Goal: Task Accomplishment & Management: Manage account settings

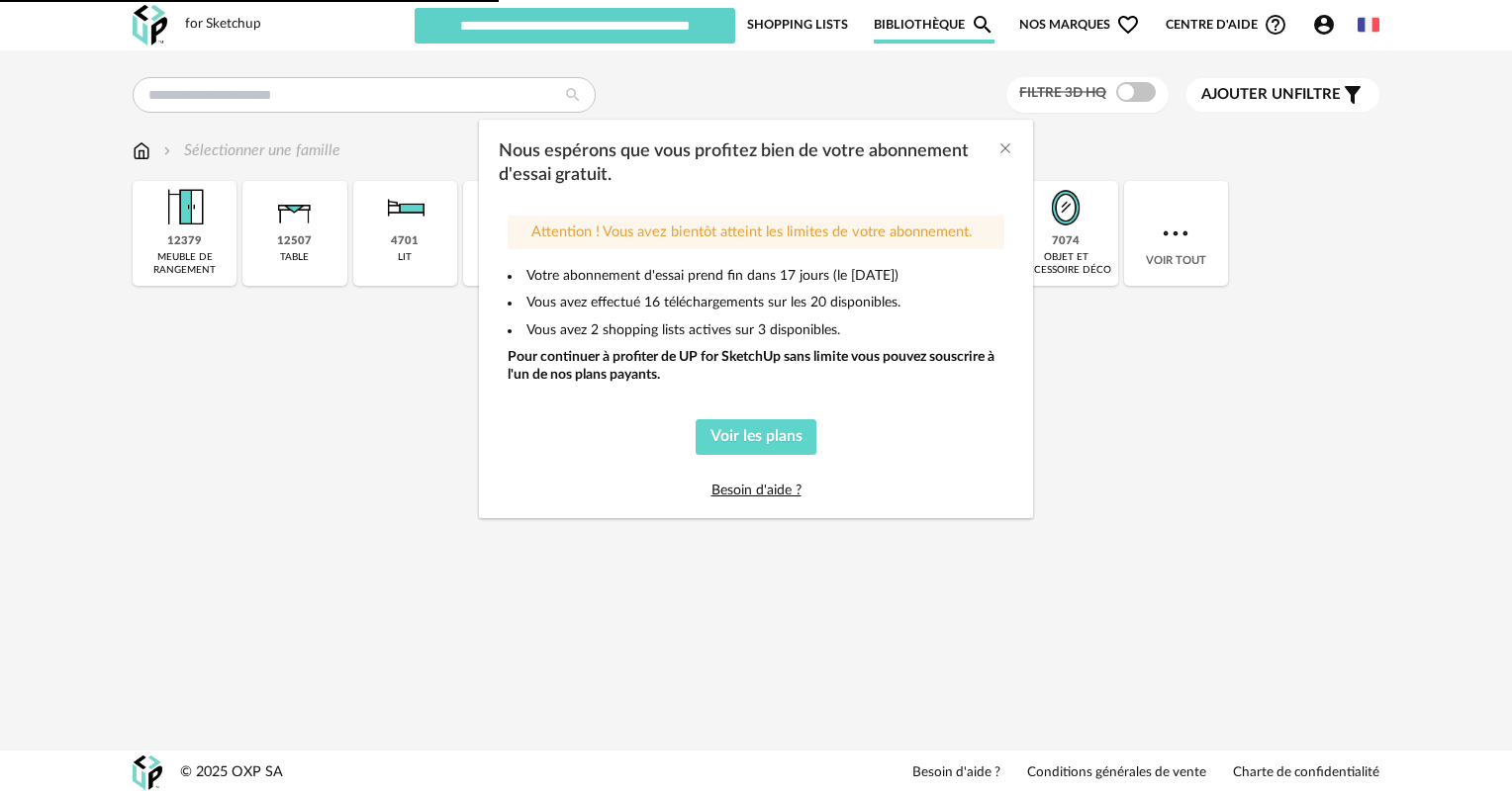
type input "**********"
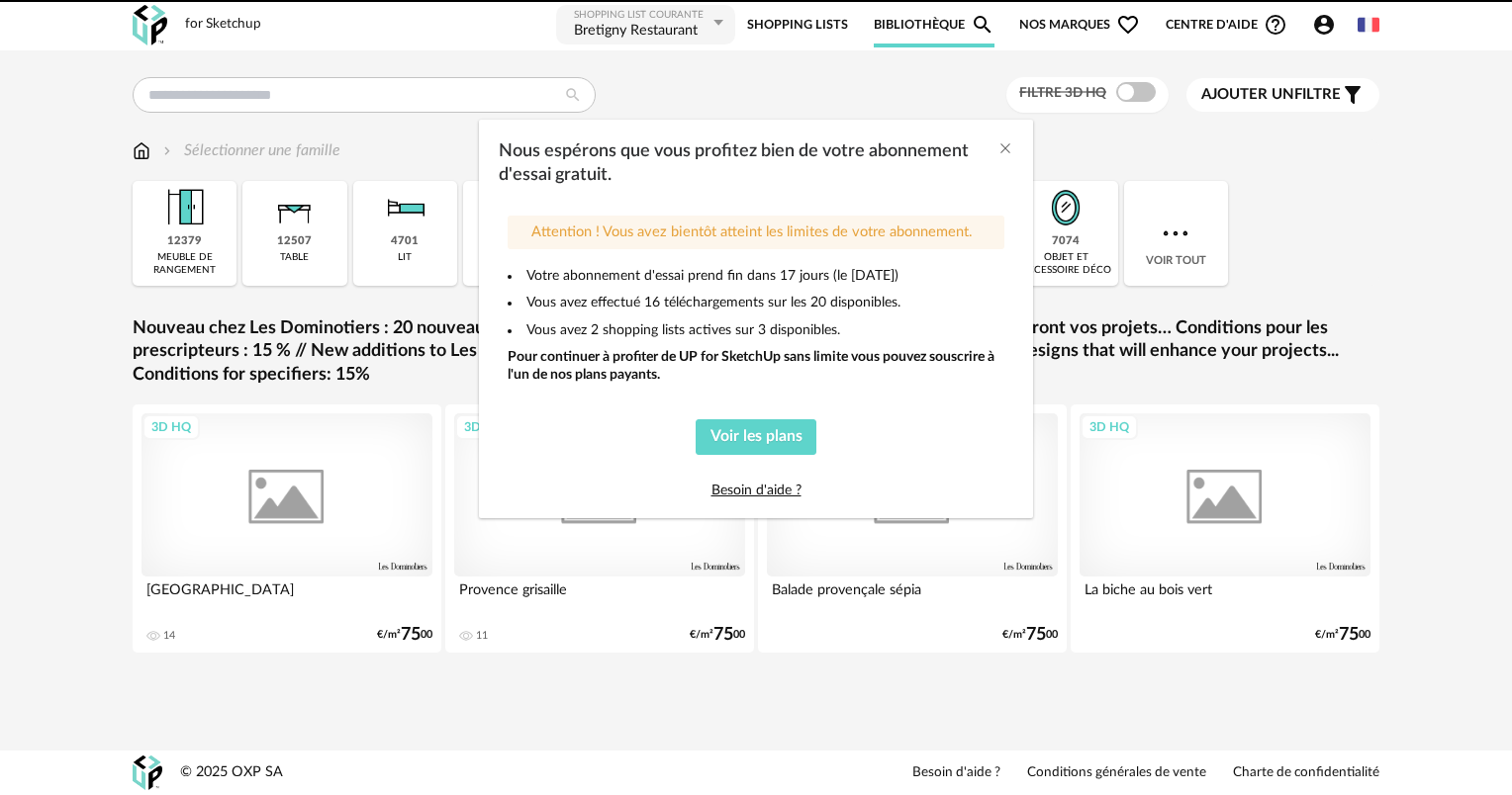
click at [993, 142] on div "Nous espérons que vous profitez bien de votre abonnement d'essai gratuit." at bounding box center [756, 164] width 515 height 49
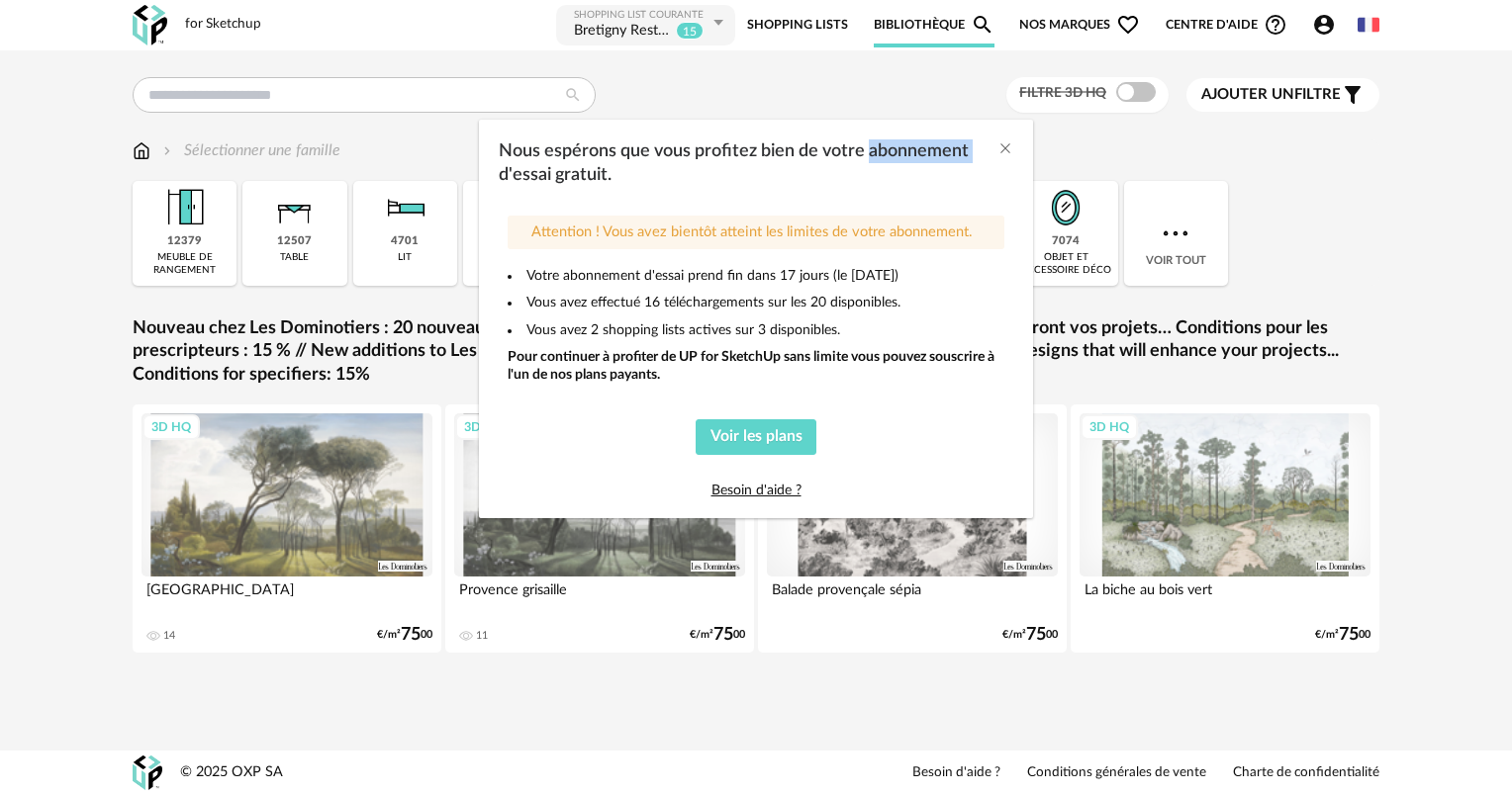
click at [995, 143] on div "Nous espérons que vous profitez bien de votre abonnement d'essai gratuit." at bounding box center [756, 164] width 515 height 49
click at [1002, 148] on icon "Close" at bounding box center [1005, 149] width 16 height 16
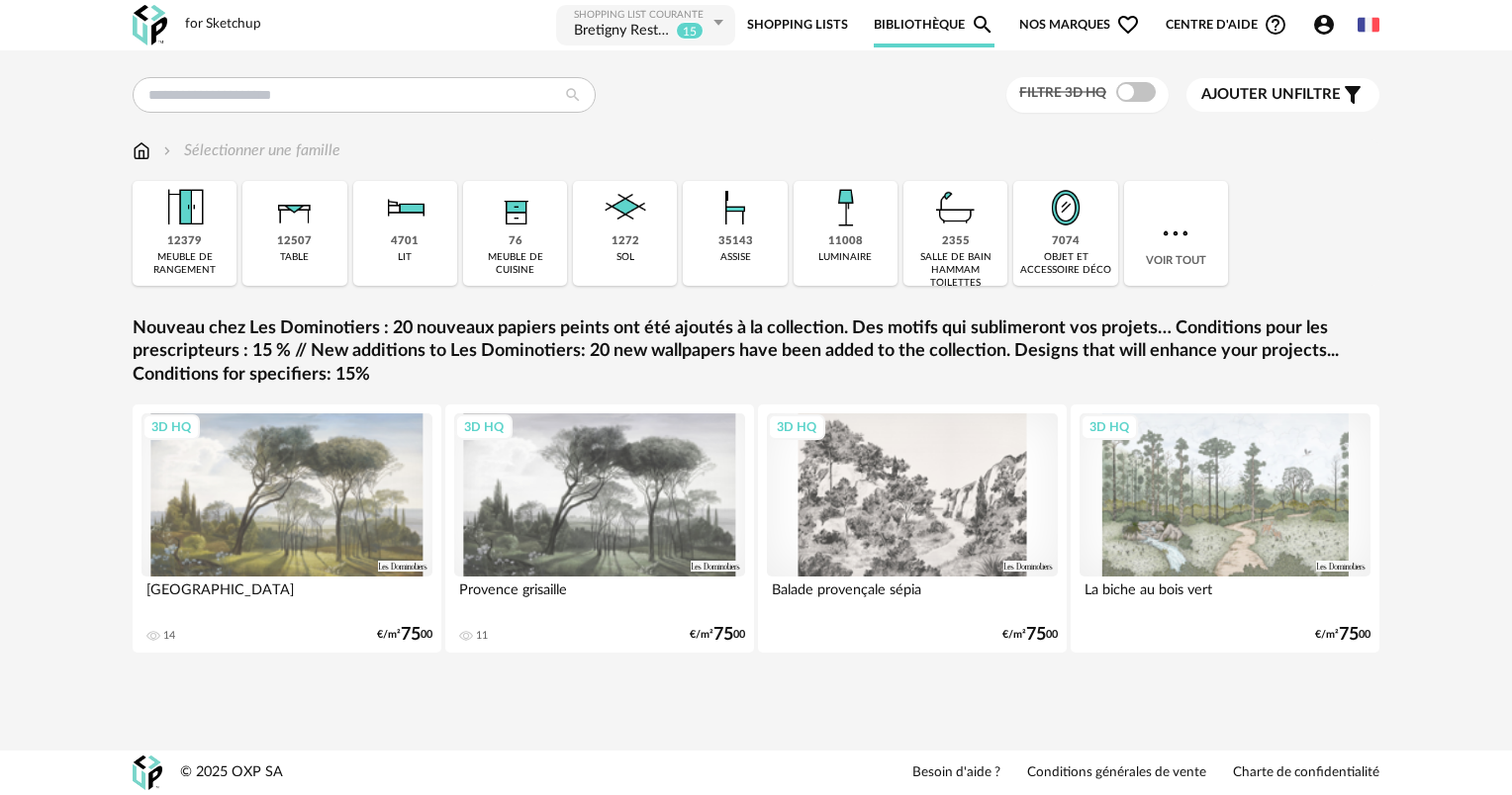
click at [817, 28] on link "Shopping Lists" at bounding box center [797, 25] width 101 height 45
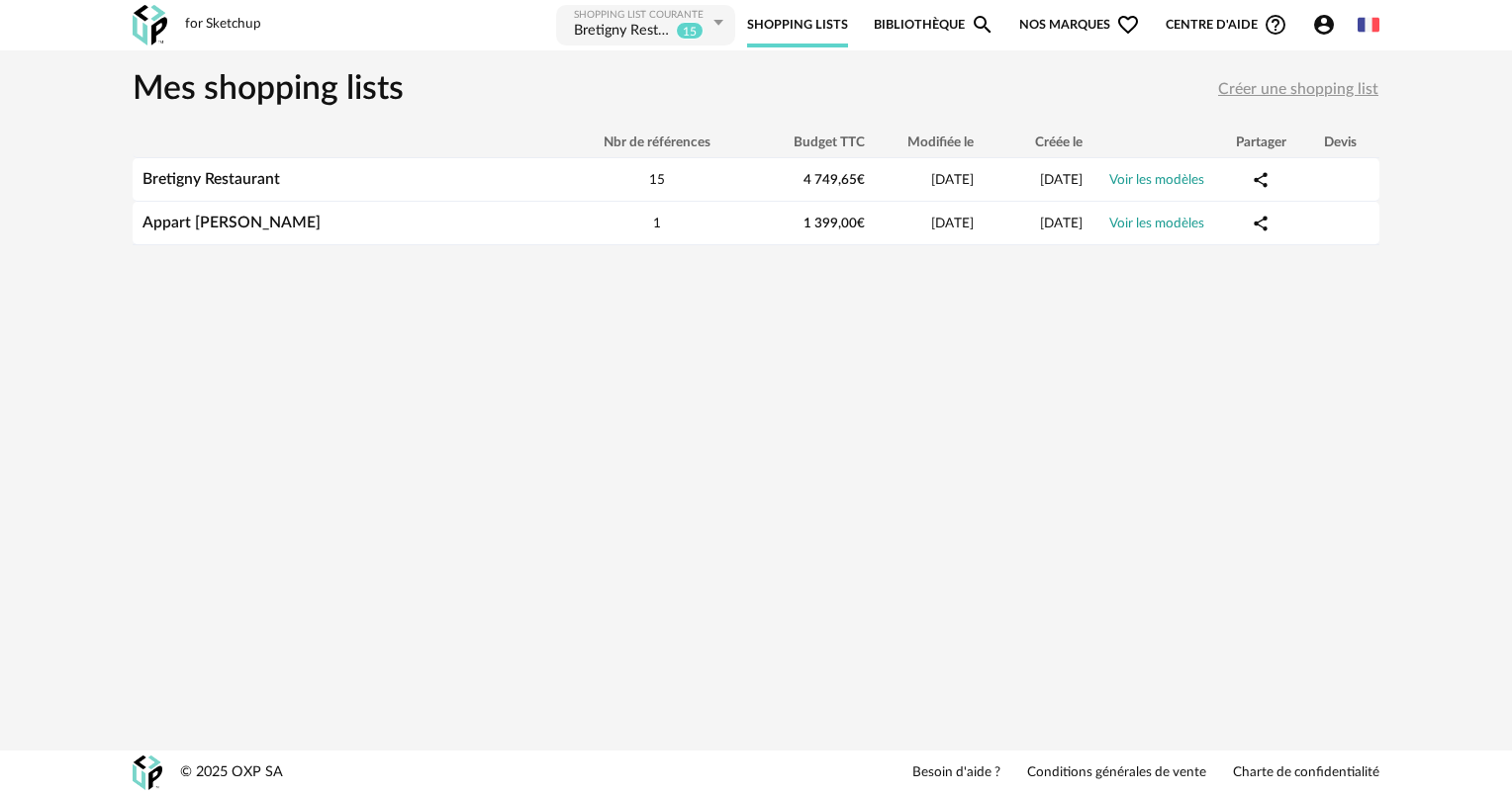
click at [939, 22] on link "Bibliothèque Magnify icon" at bounding box center [933, 25] width 121 height 45
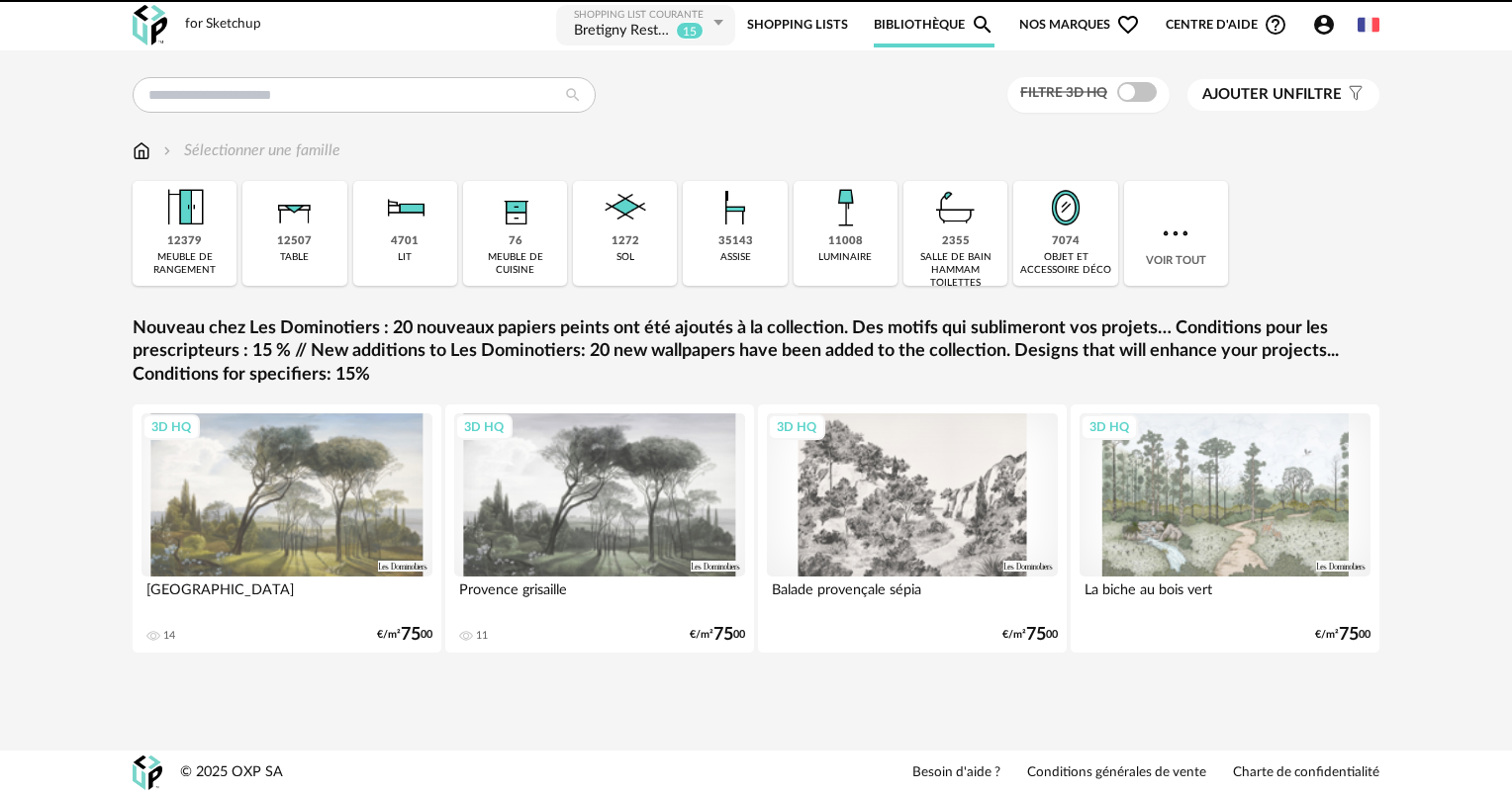
click at [982, 19] on icon "Magnify icon" at bounding box center [983, 25] width 24 height 24
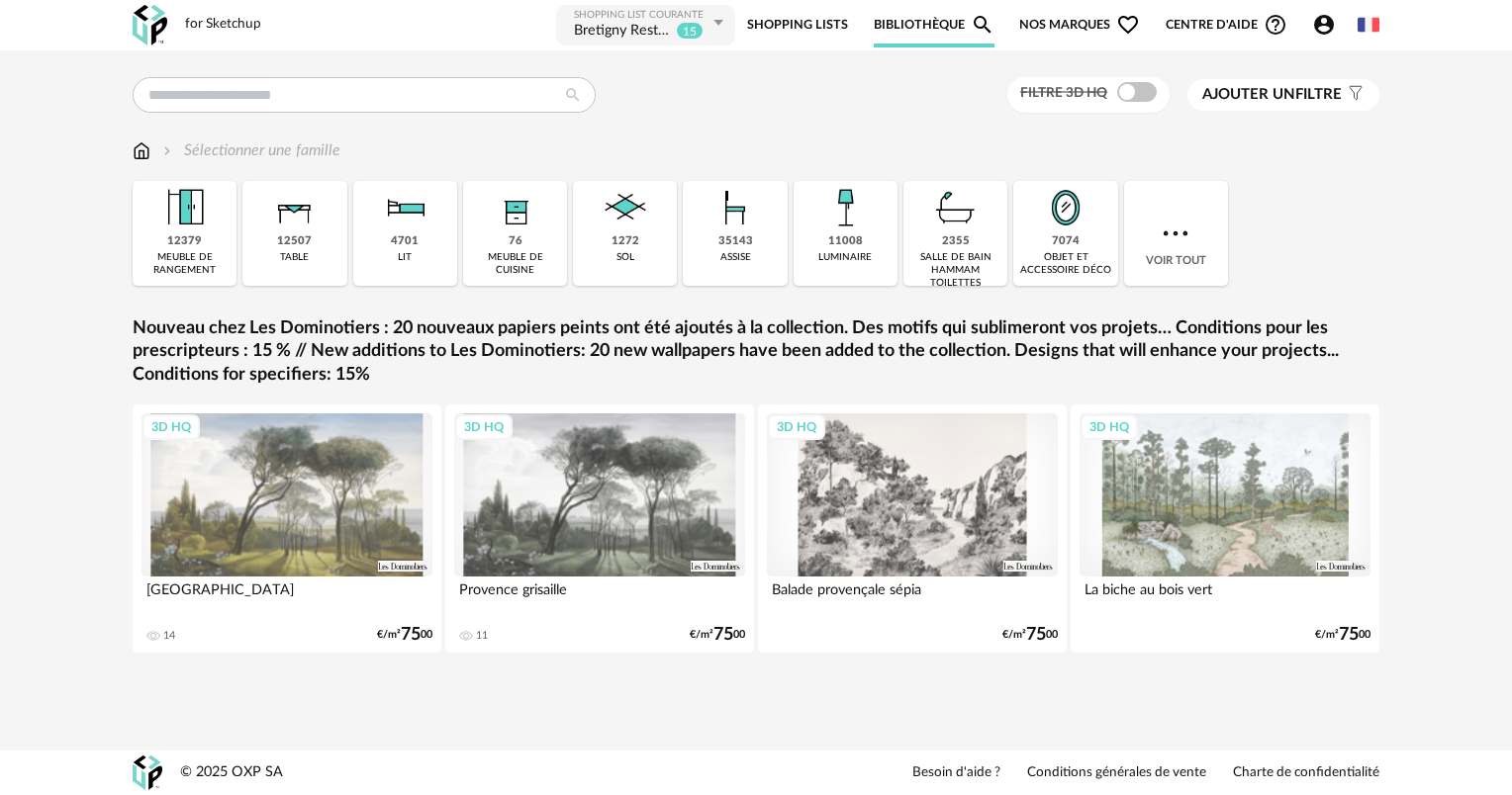
click at [1087, 16] on span "Nos marques Heart Outline icon" at bounding box center [1079, 25] width 121 height 45
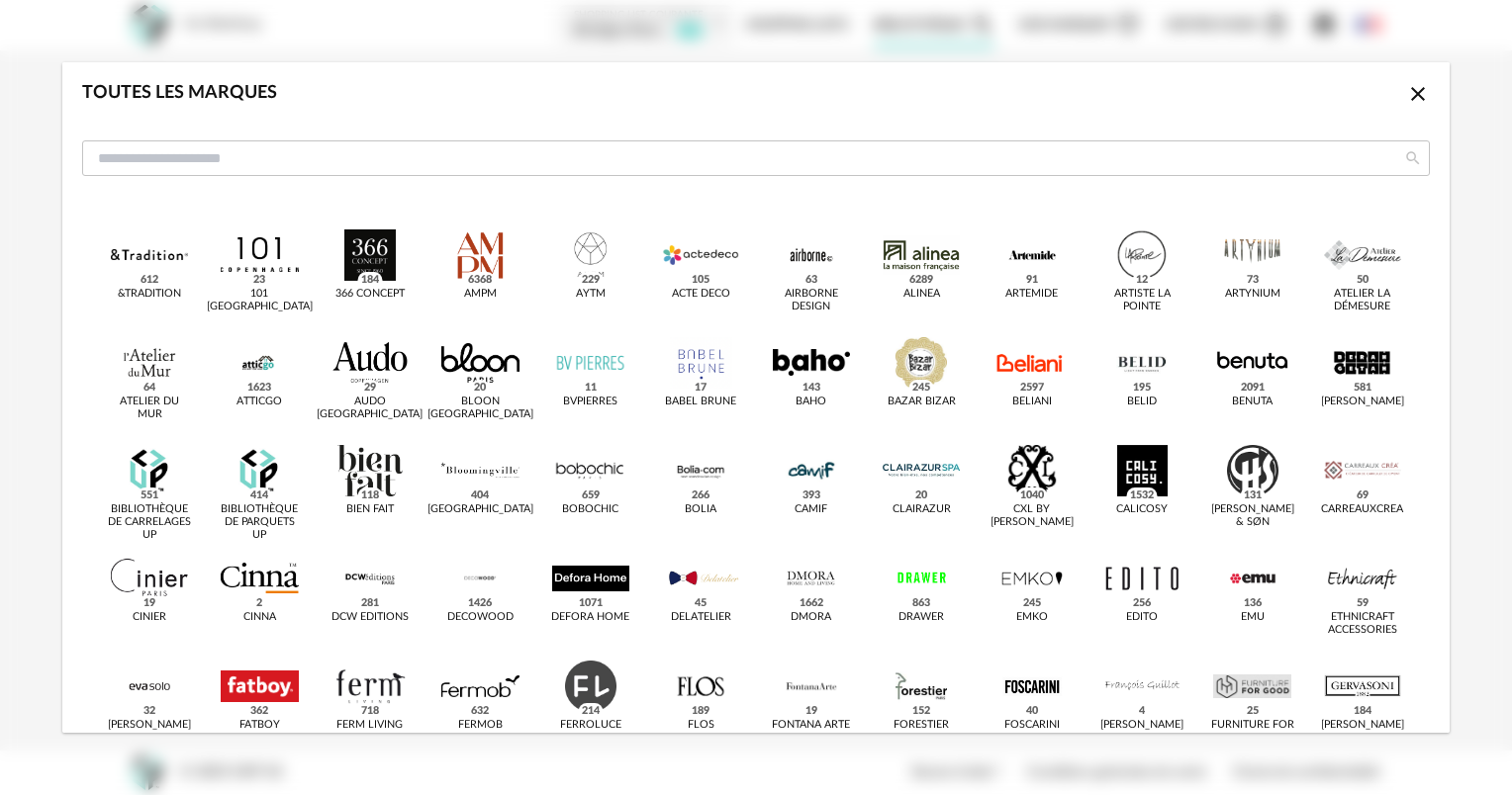
click at [1410, 96] on icon "Close icon" at bounding box center [1418, 94] width 24 height 24
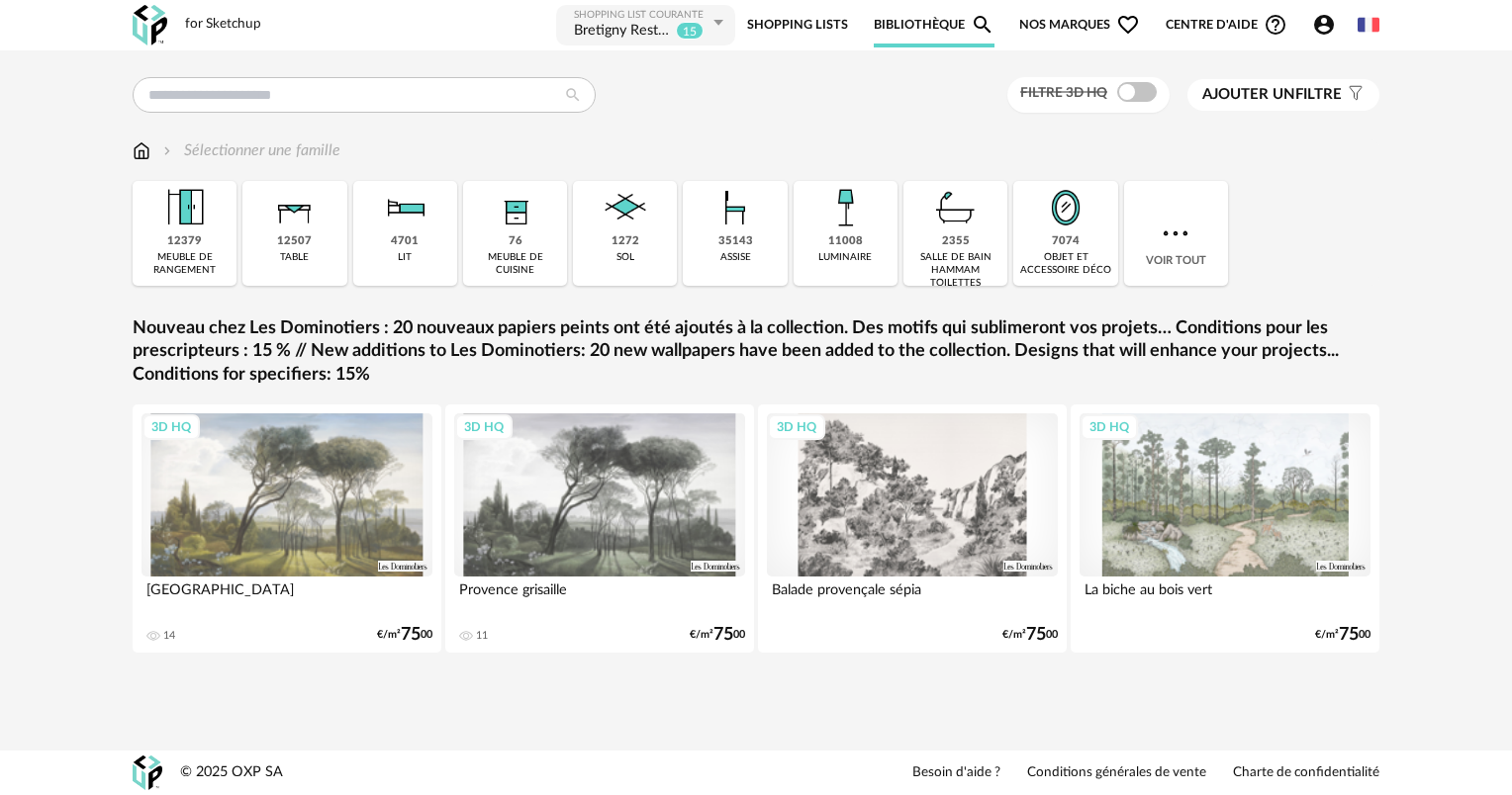
click at [809, 10] on link "Shopping Lists" at bounding box center [797, 25] width 101 height 45
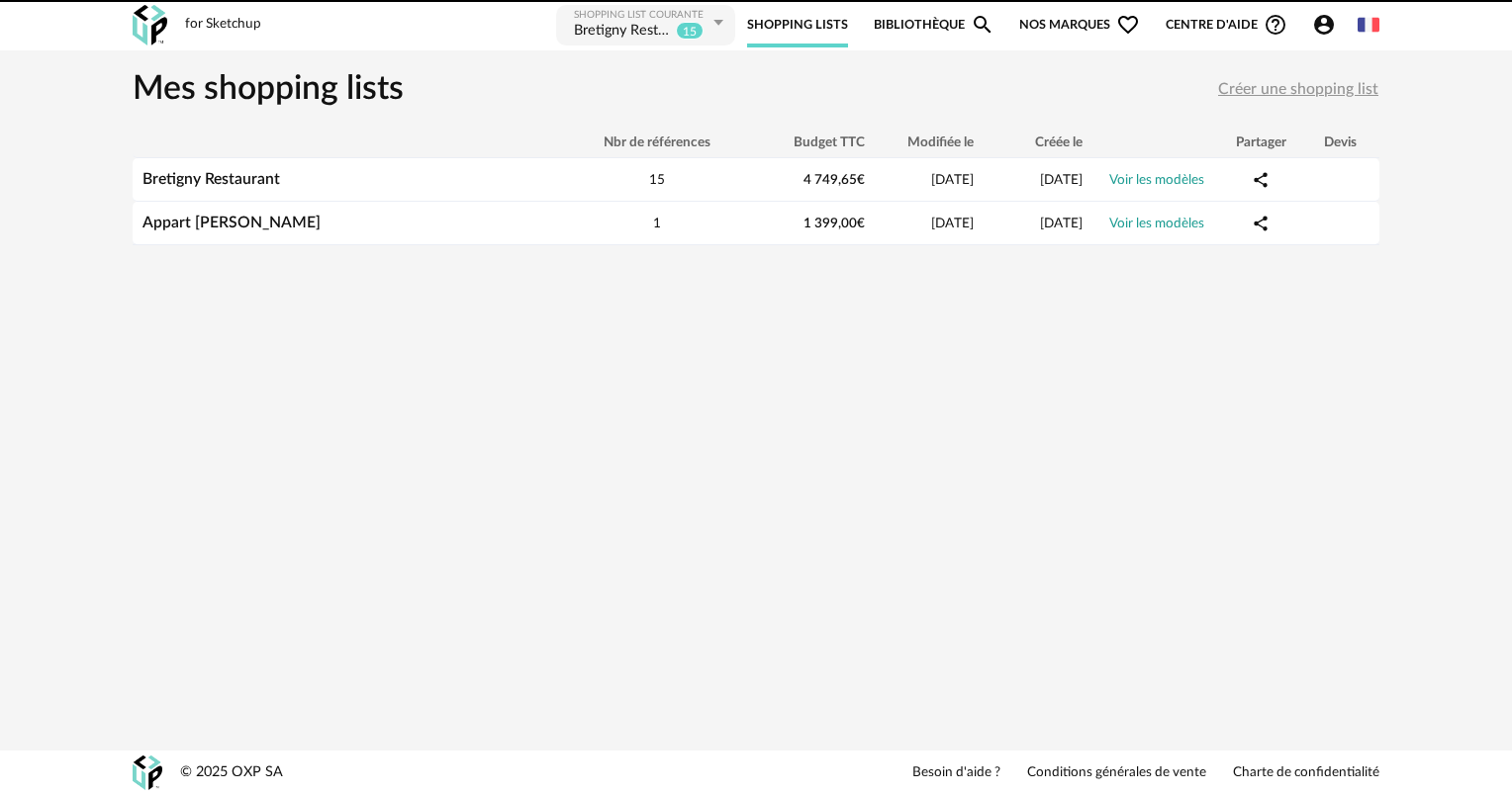
click at [676, 25] on div at bounding box center [756, 397] width 1512 height 795
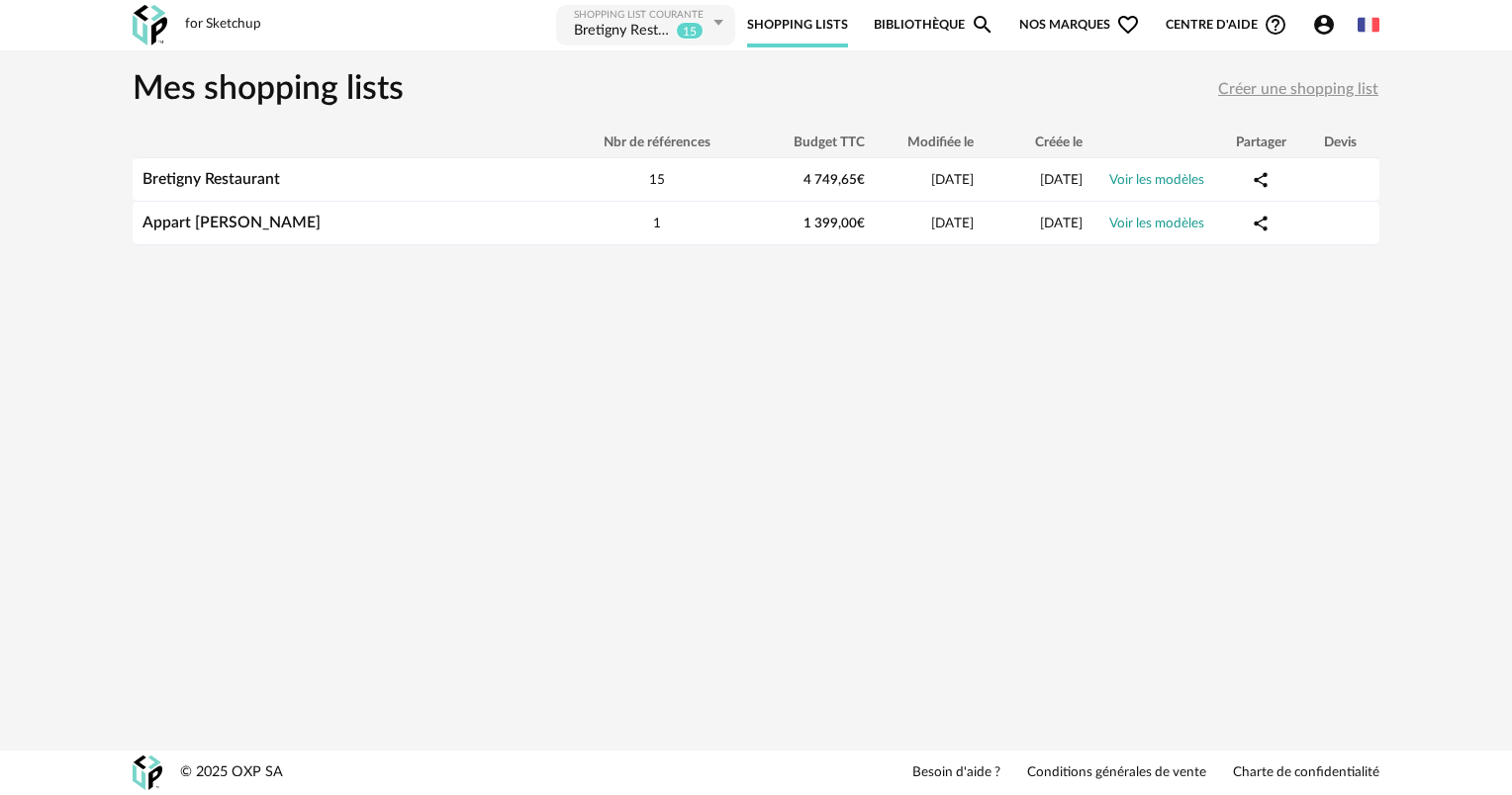
click at [727, 15] on icon at bounding box center [718, 23] width 25 height 36
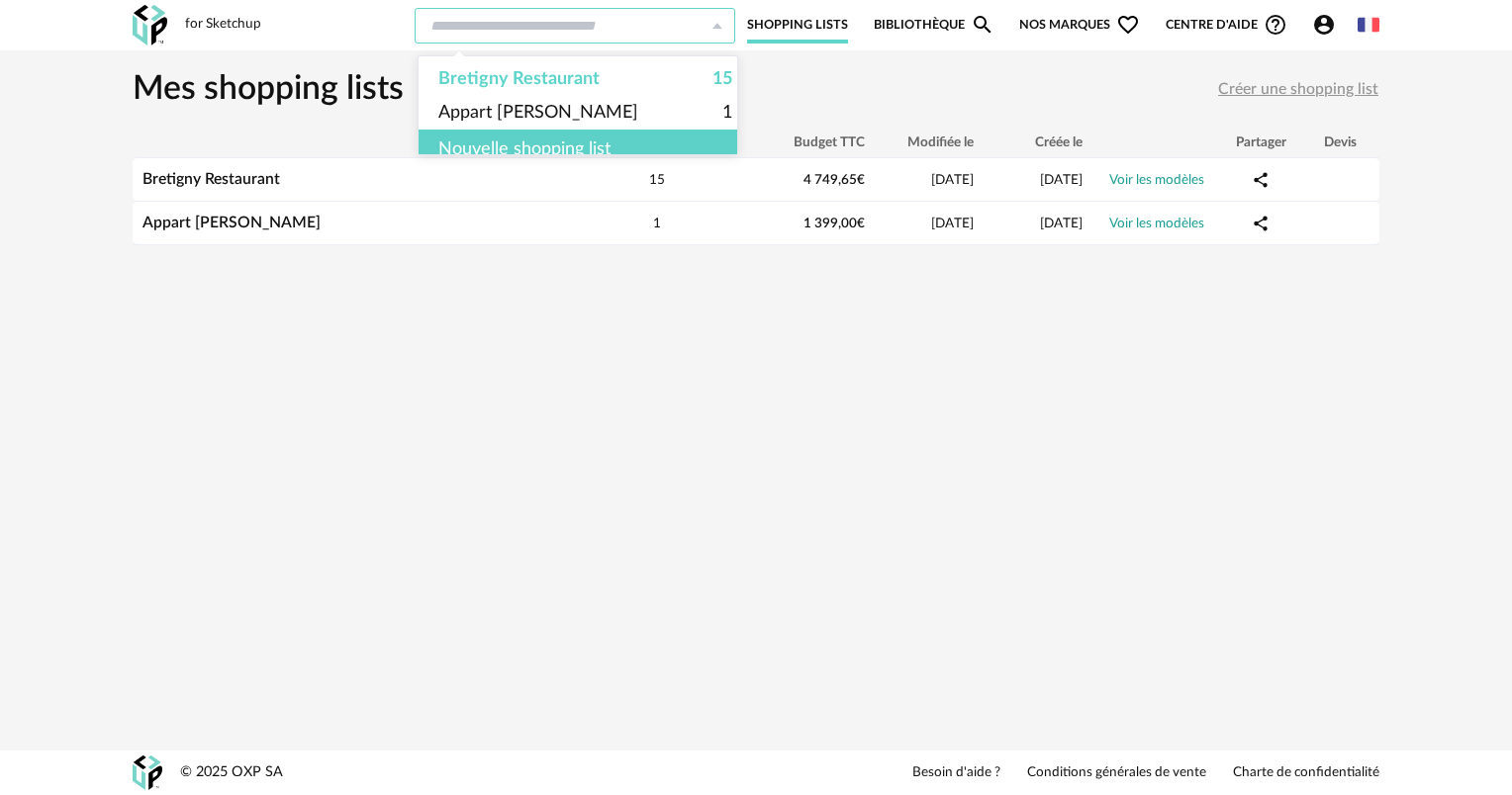
click at [705, 23] on input "text" at bounding box center [574, 26] width 320 height 36
type input "**********"
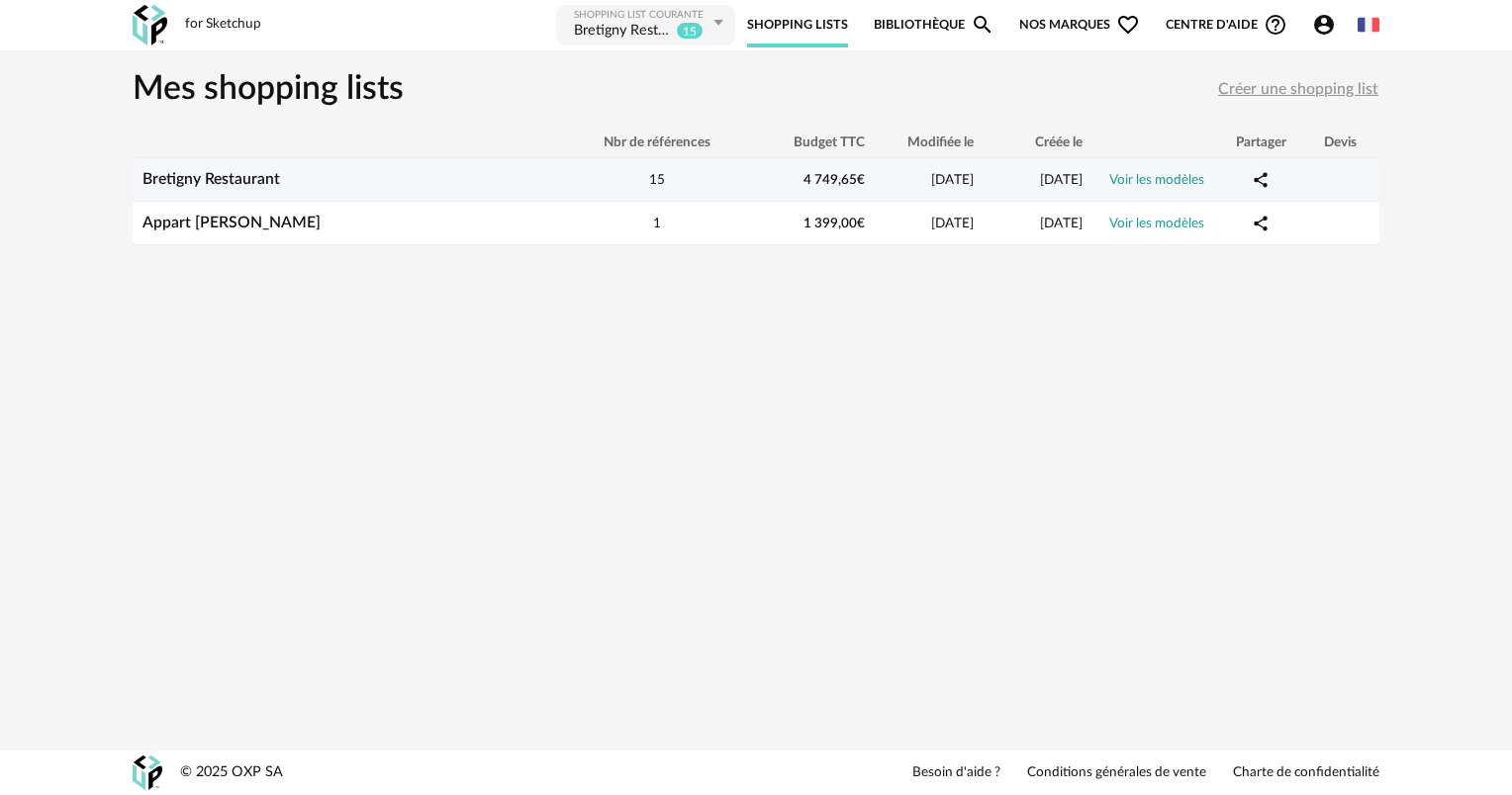
click at [568, 180] on div "15" at bounding box center [657, 180] width 178 height 19
click at [1263, 84] on span "Créer une shopping list" at bounding box center [1297, 89] width 161 height 16
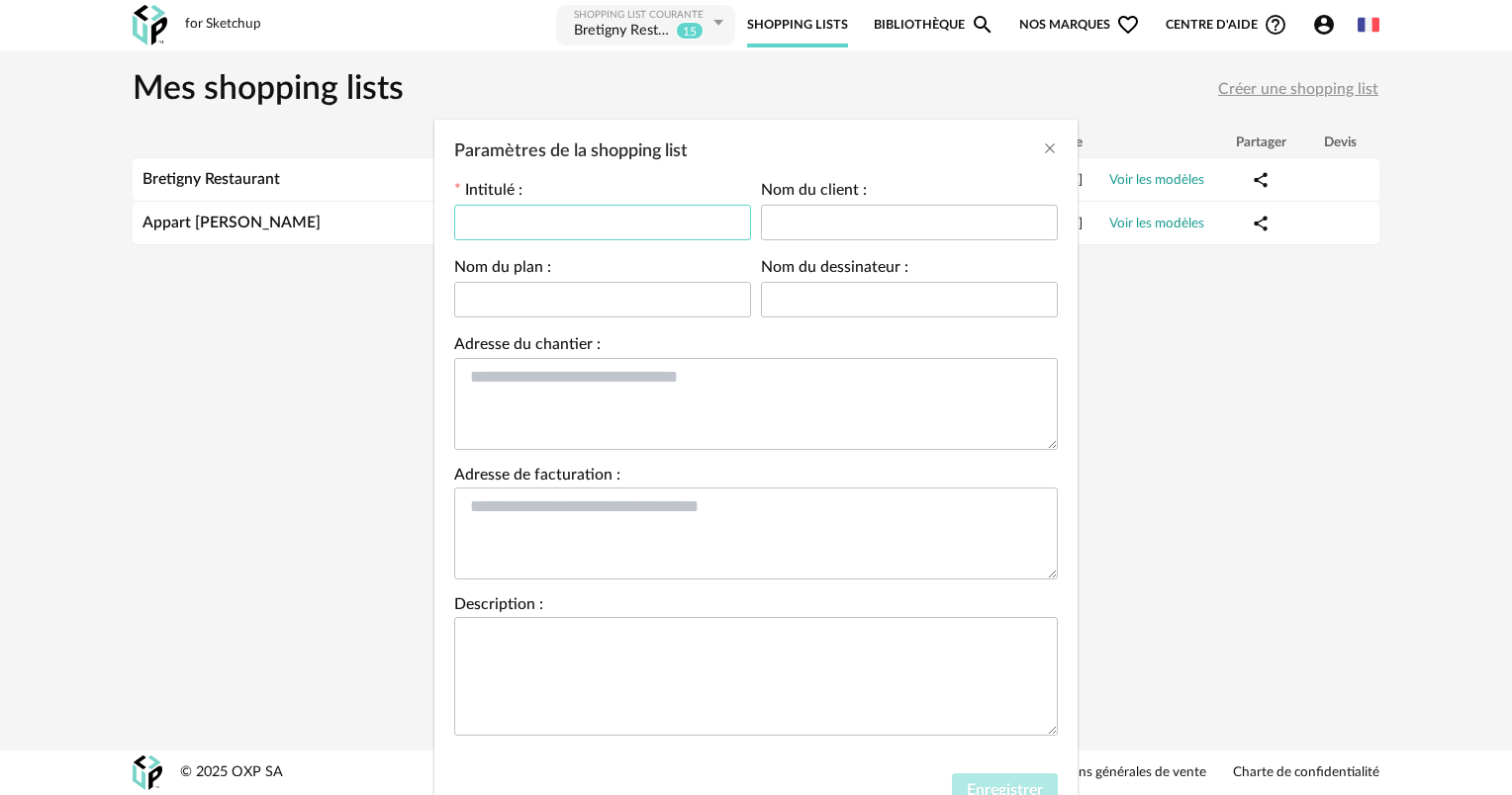
click at [578, 230] on input "Paramètres de la shopping list" at bounding box center [602, 222] width 296 height 36
click at [1042, 142] on icon "Close" at bounding box center [1050, 149] width 16 height 16
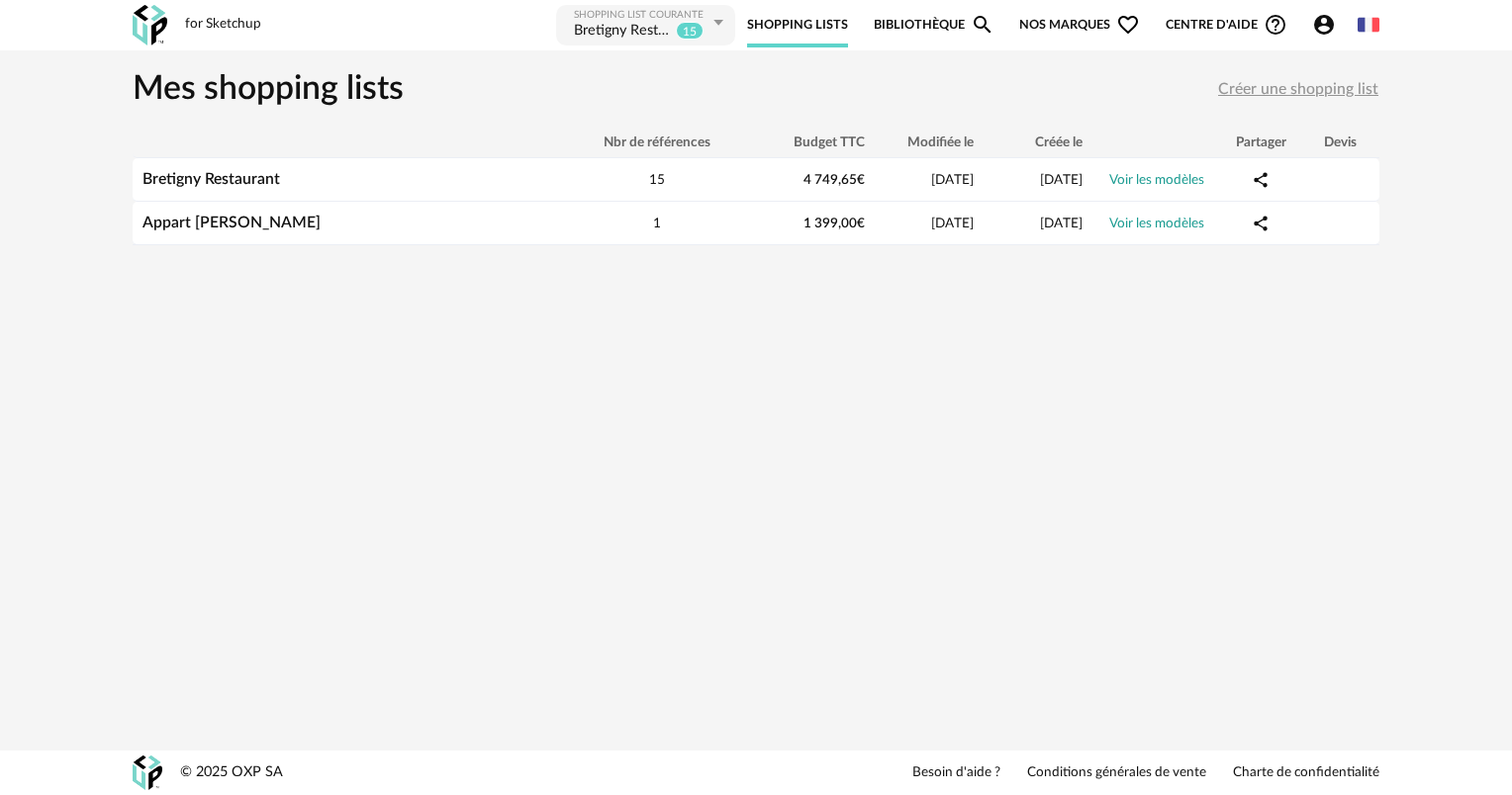
click at [920, 27] on link "Bibliothèque Magnify icon" at bounding box center [933, 25] width 121 height 45
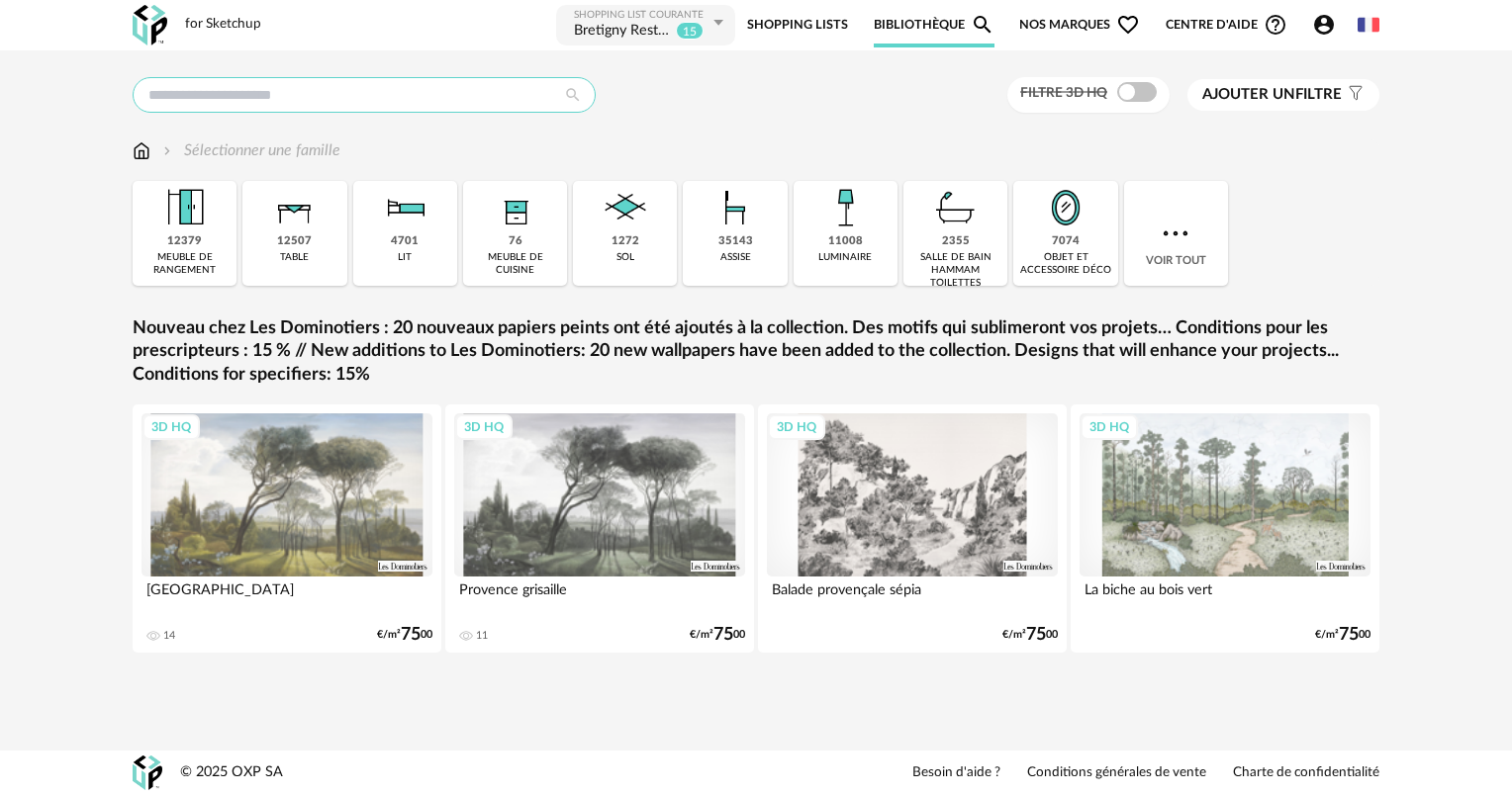
click at [459, 107] on input "text" at bounding box center [364, 95] width 463 height 36
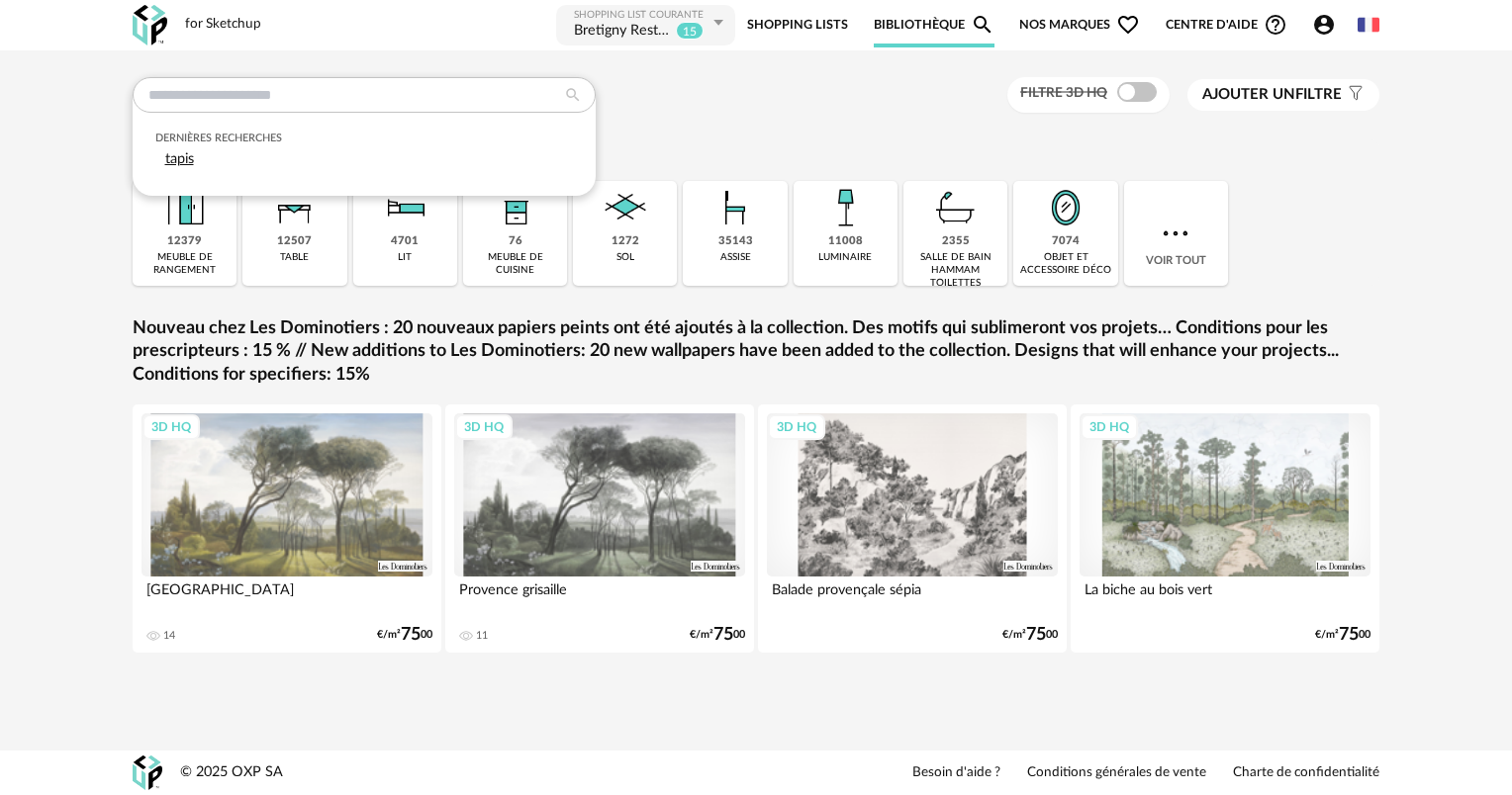
click at [381, 157] on div "tapis" at bounding box center [364, 160] width 418 height 29
type input "*****"
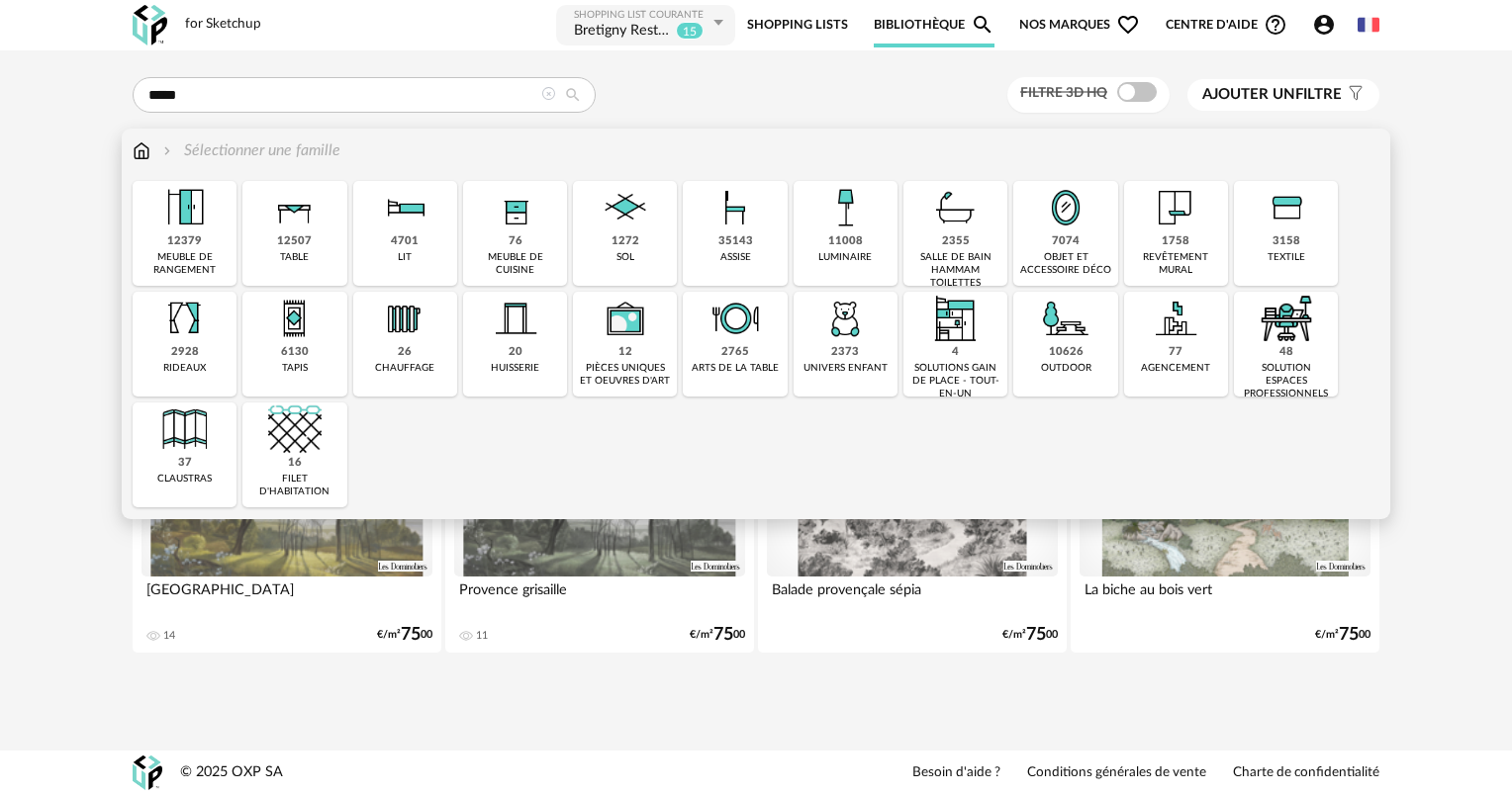
click at [835, 249] on div "11008" at bounding box center [845, 241] width 35 height 15
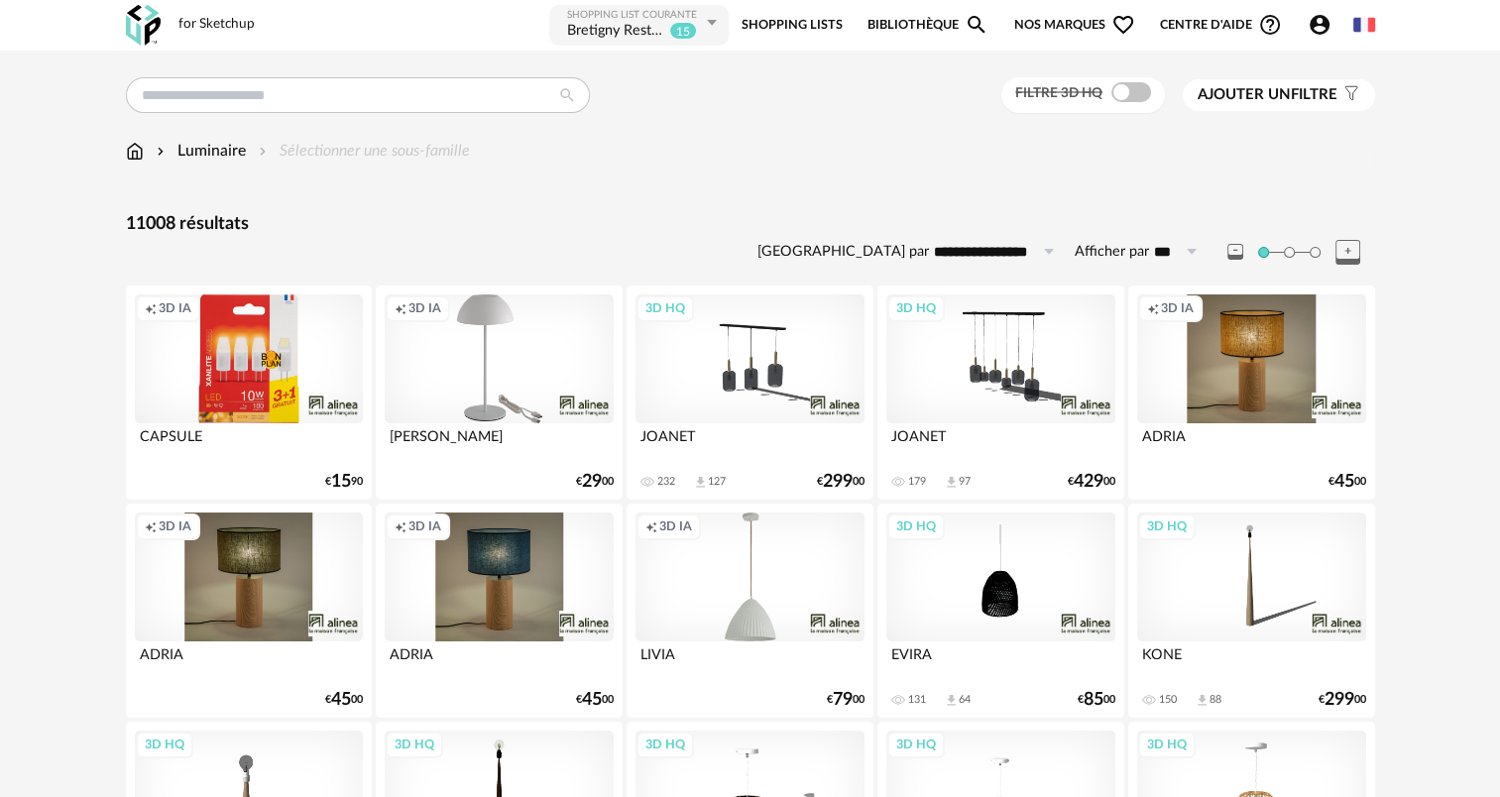
click at [1344, 246] on icon at bounding box center [1347, 252] width 25 height 25
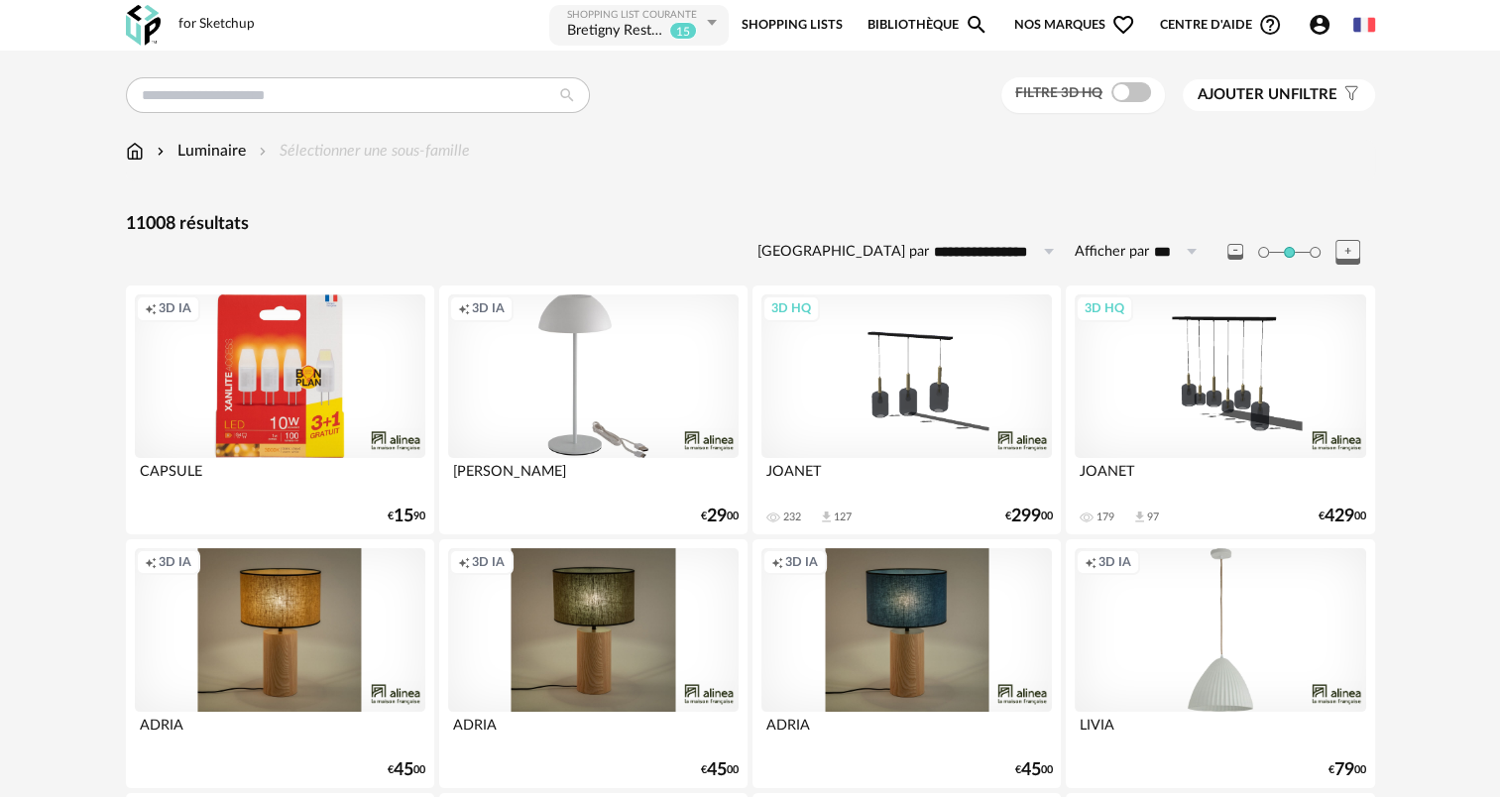
click at [1344, 246] on icon at bounding box center [1347, 252] width 25 height 25
click at [1339, 247] on icon at bounding box center [1347, 252] width 25 height 25
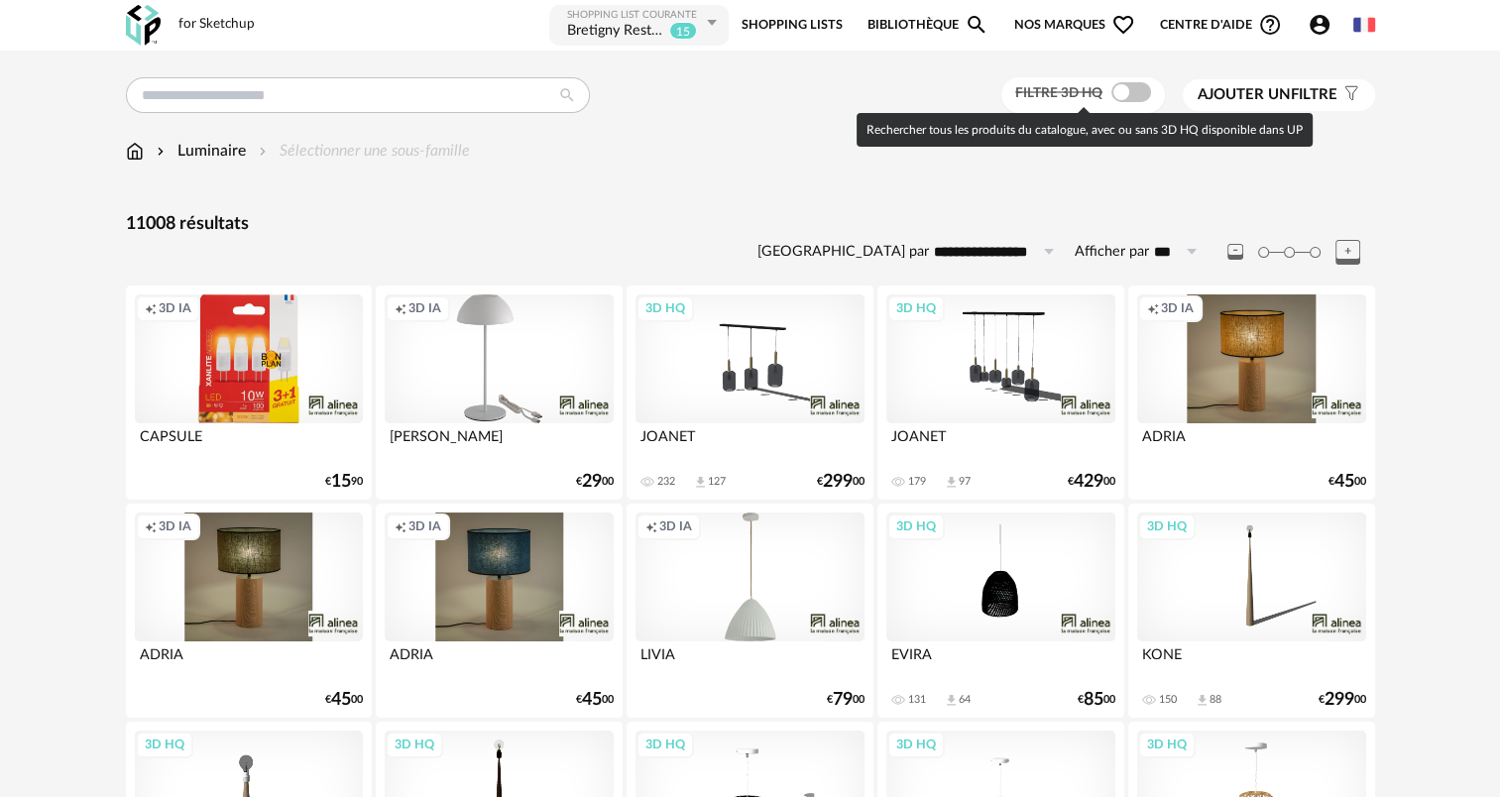
click at [1122, 93] on span at bounding box center [1131, 92] width 40 height 20
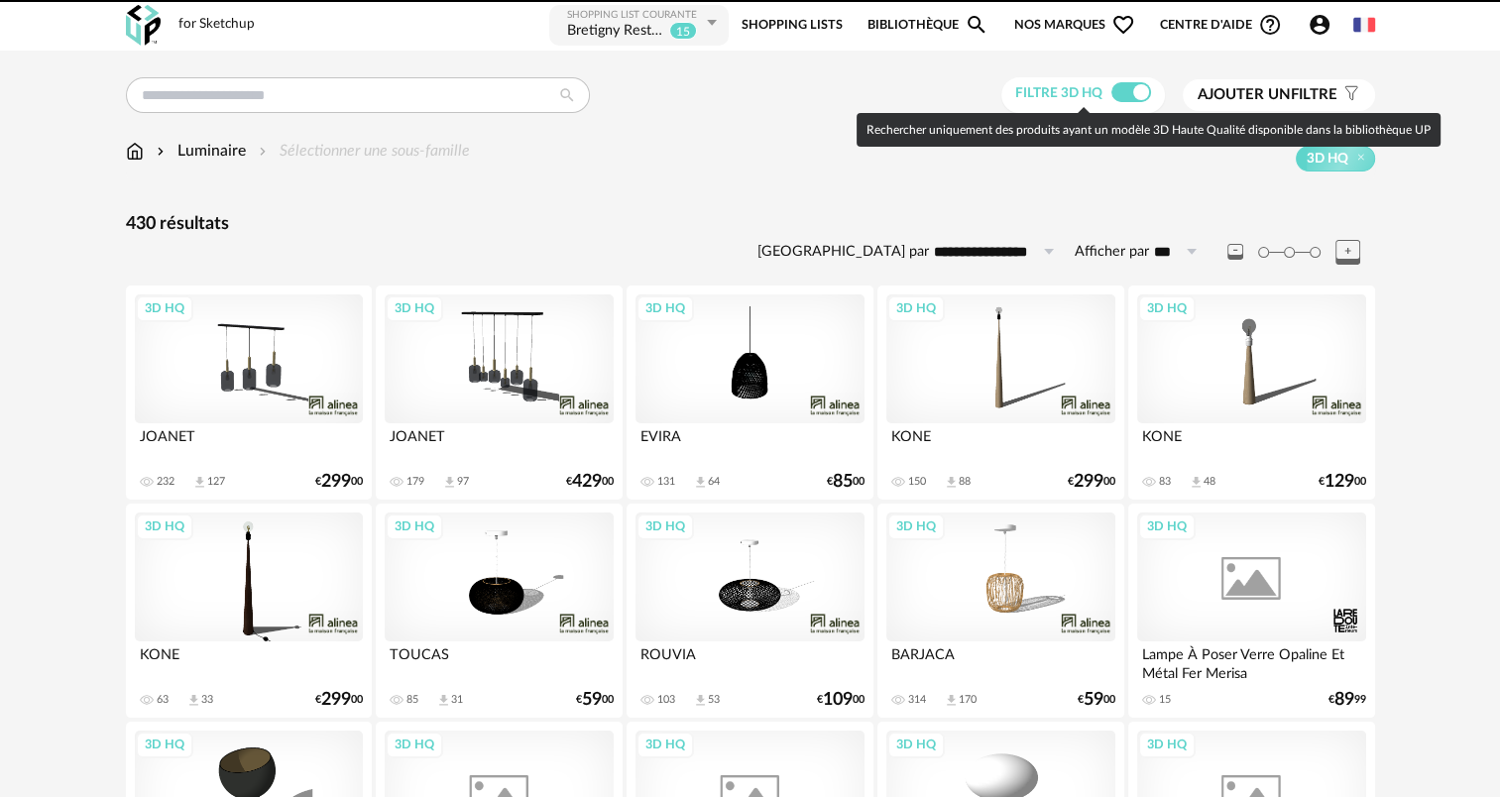
click at [1131, 91] on span at bounding box center [1131, 92] width 40 height 20
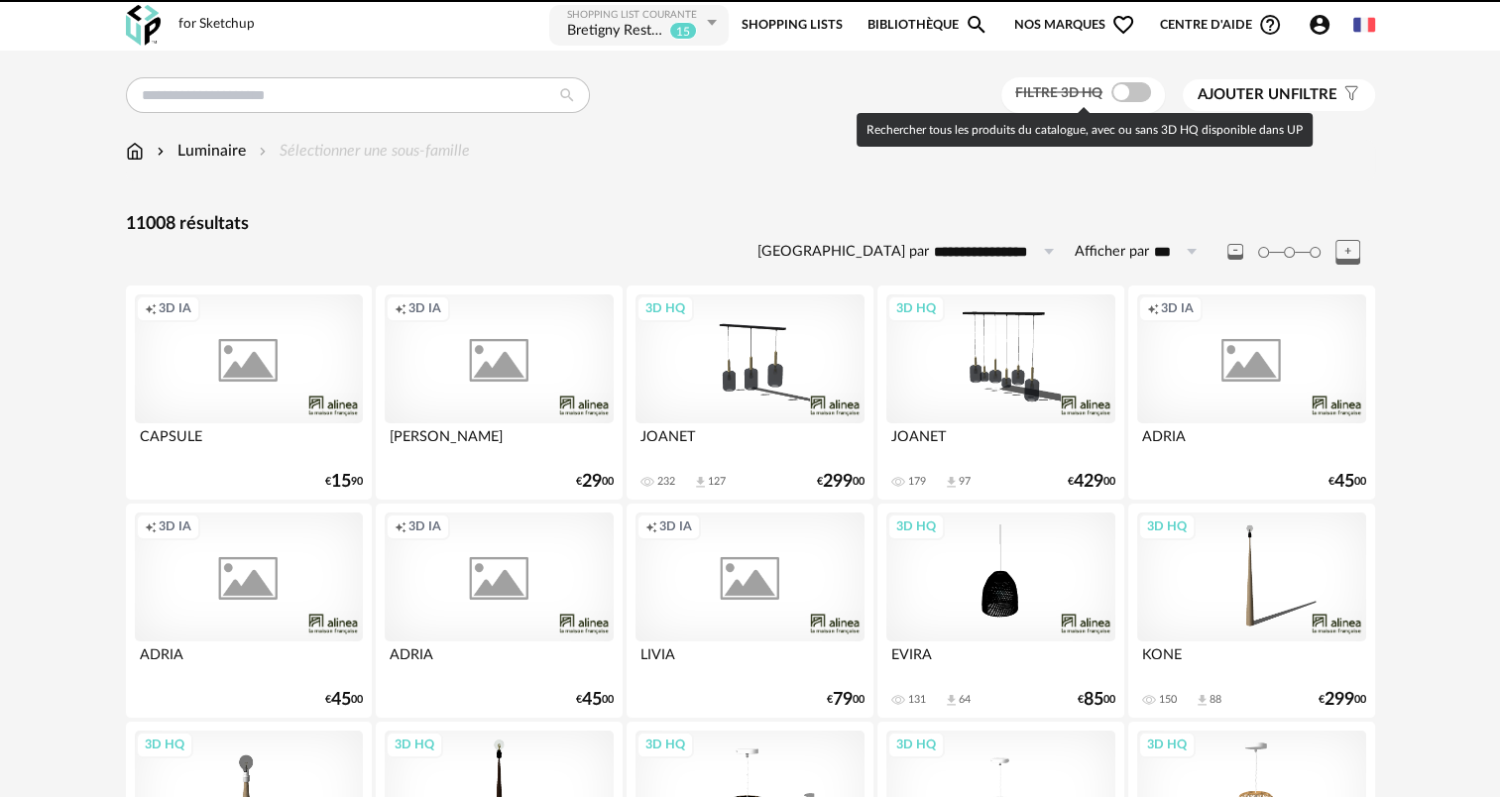
click at [1210, 157] on div "Luminaire Sélectionner une sous-famille" at bounding box center [750, 151] width 1249 height 23
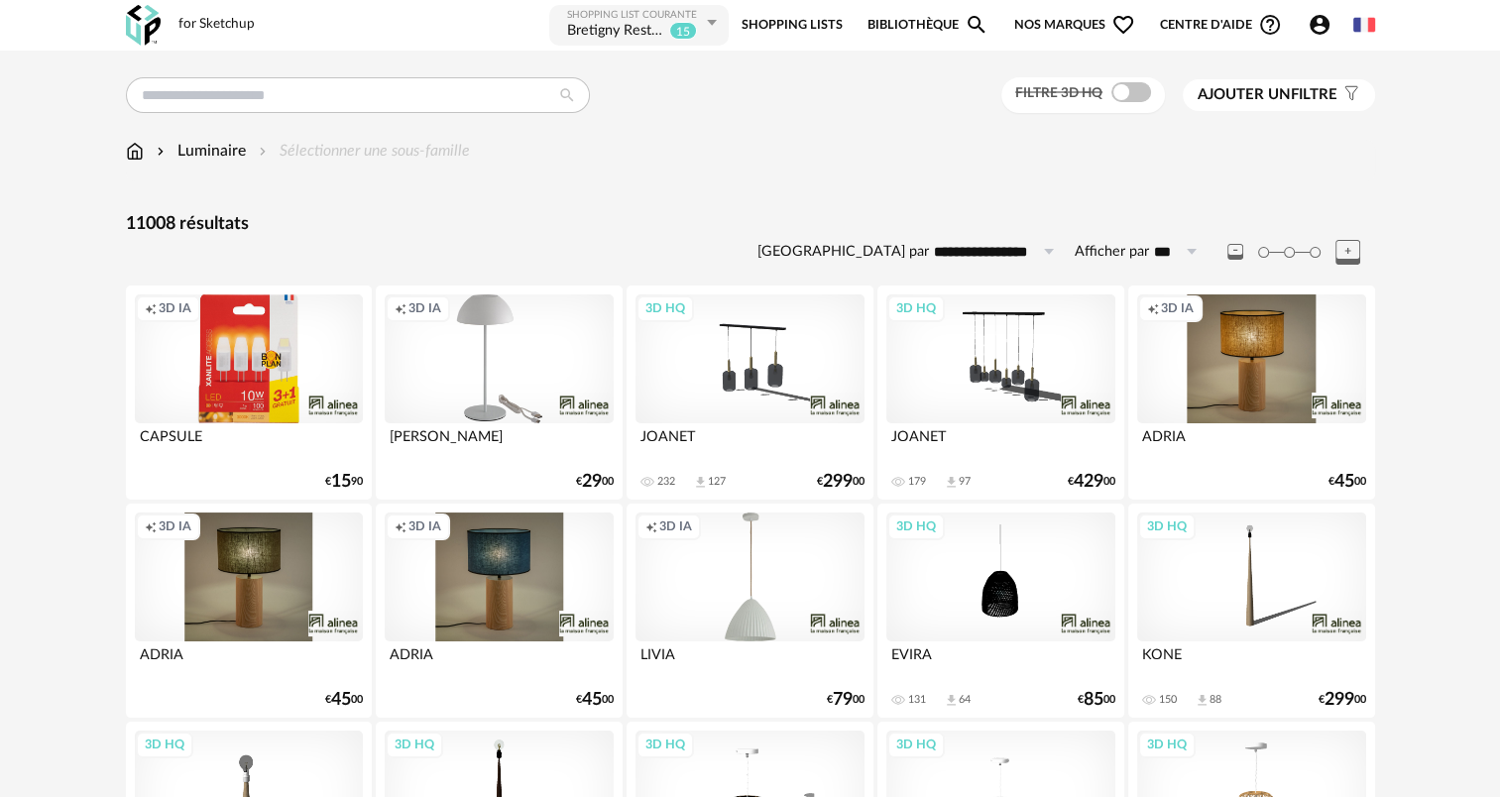
click at [1319, 174] on div "Luminaire Sélectionner une sous-famille" at bounding box center [750, 161] width 1249 height 42
click at [1326, 31] on icon "Account Circle icon" at bounding box center [1320, 25] width 20 height 20
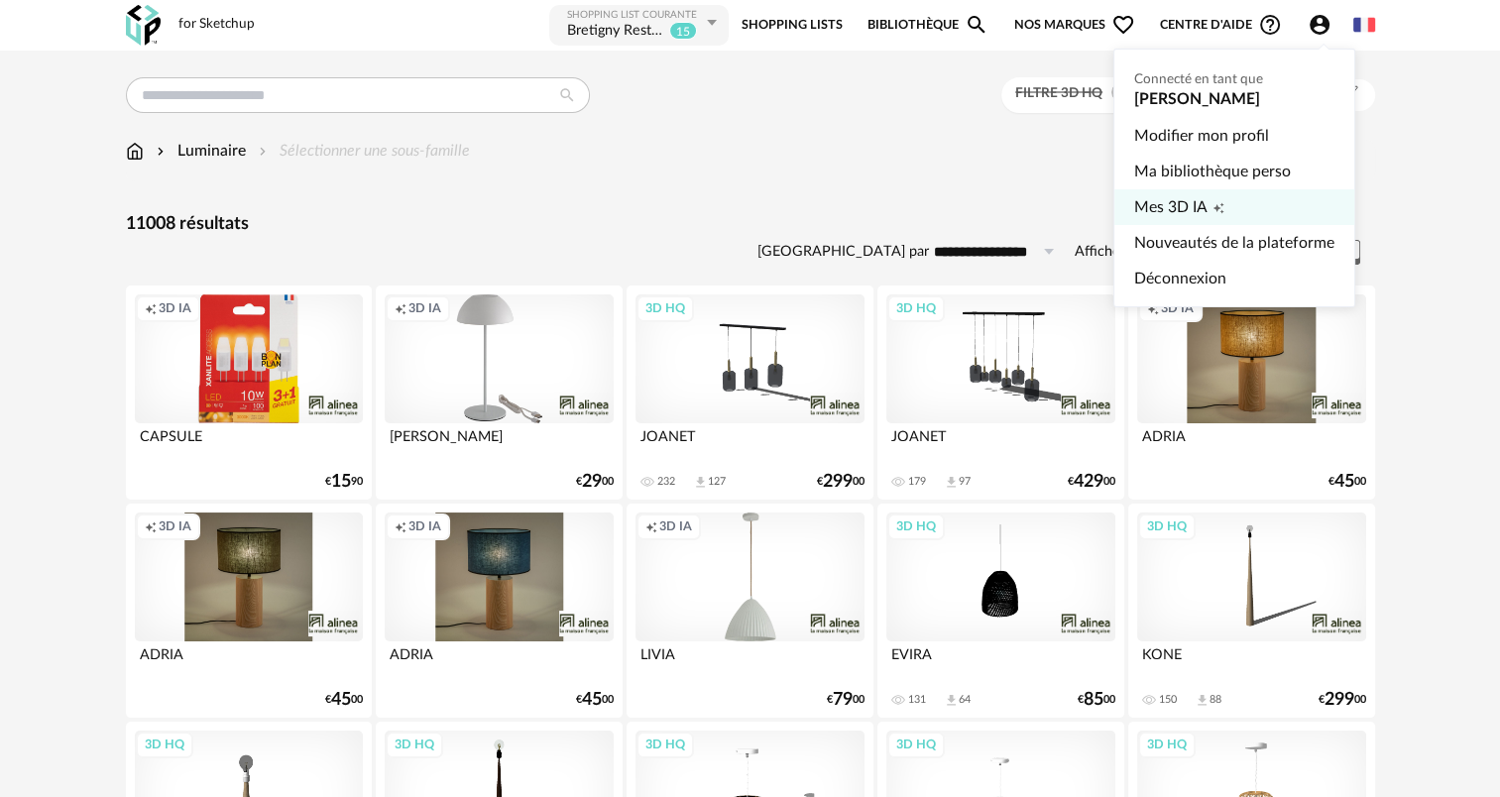
click at [1196, 201] on span "Mes 3D IA" at bounding box center [1170, 207] width 73 height 36
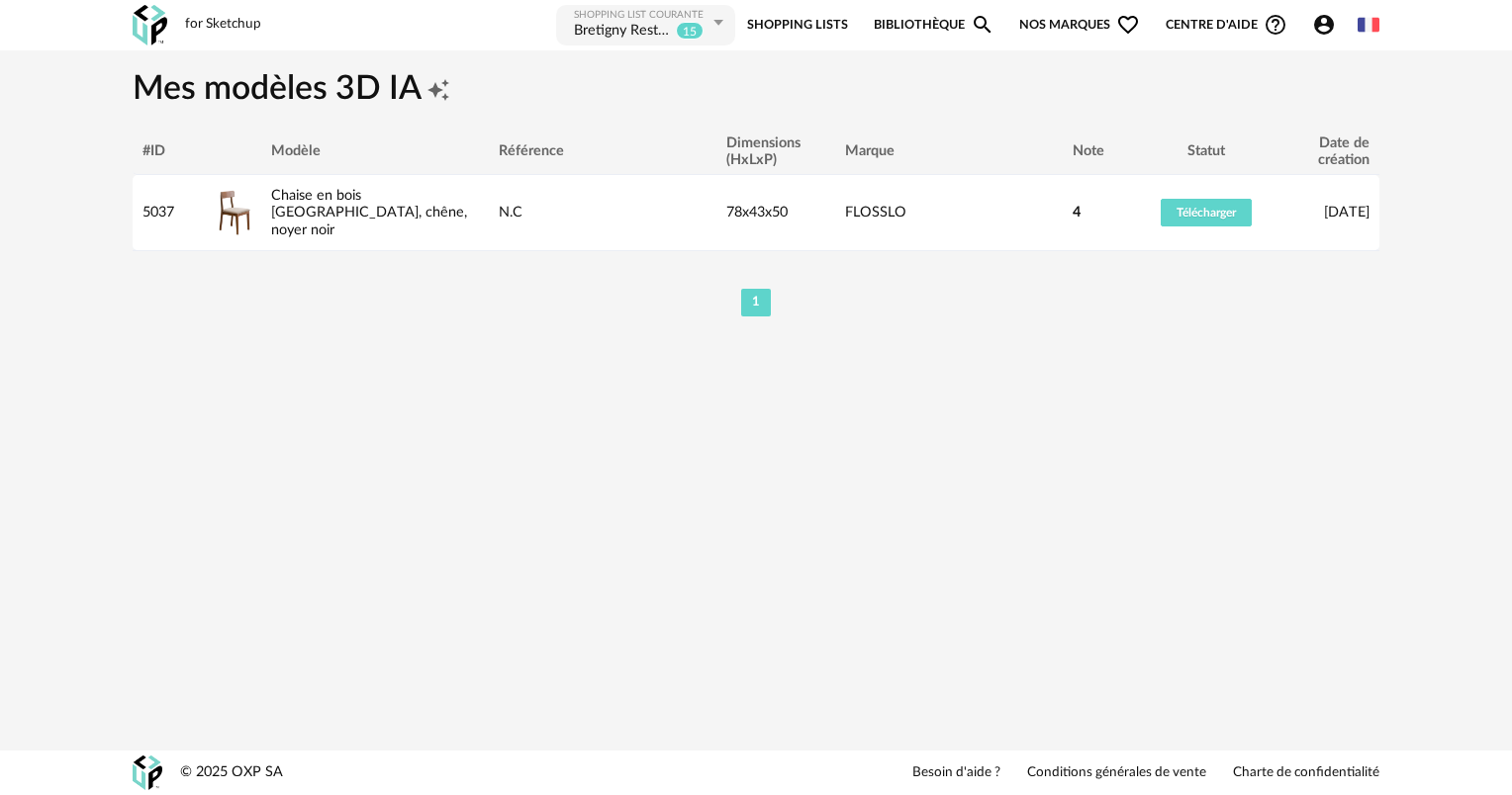
click at [285, 85] on h1 "Mes modèles 3D IA Creation icon" at bounding box center [756, 90] width 1247 height 44
click at [144, 102] on h1 "Mes modèles 3D IA Creation icon" at bounding box center [756, 90] width 1247 height 44
click at [790, 360] on div "**********" at bounding box center [756, 397] width 1512 height 795
click at [770, 300] on ul "1" at bounding box center [756, 303] width 40 height 28
drag, startPoint x: 766, startPoint y: 298, endPoint x: 756, endPoint y: 292, distance: 11.7
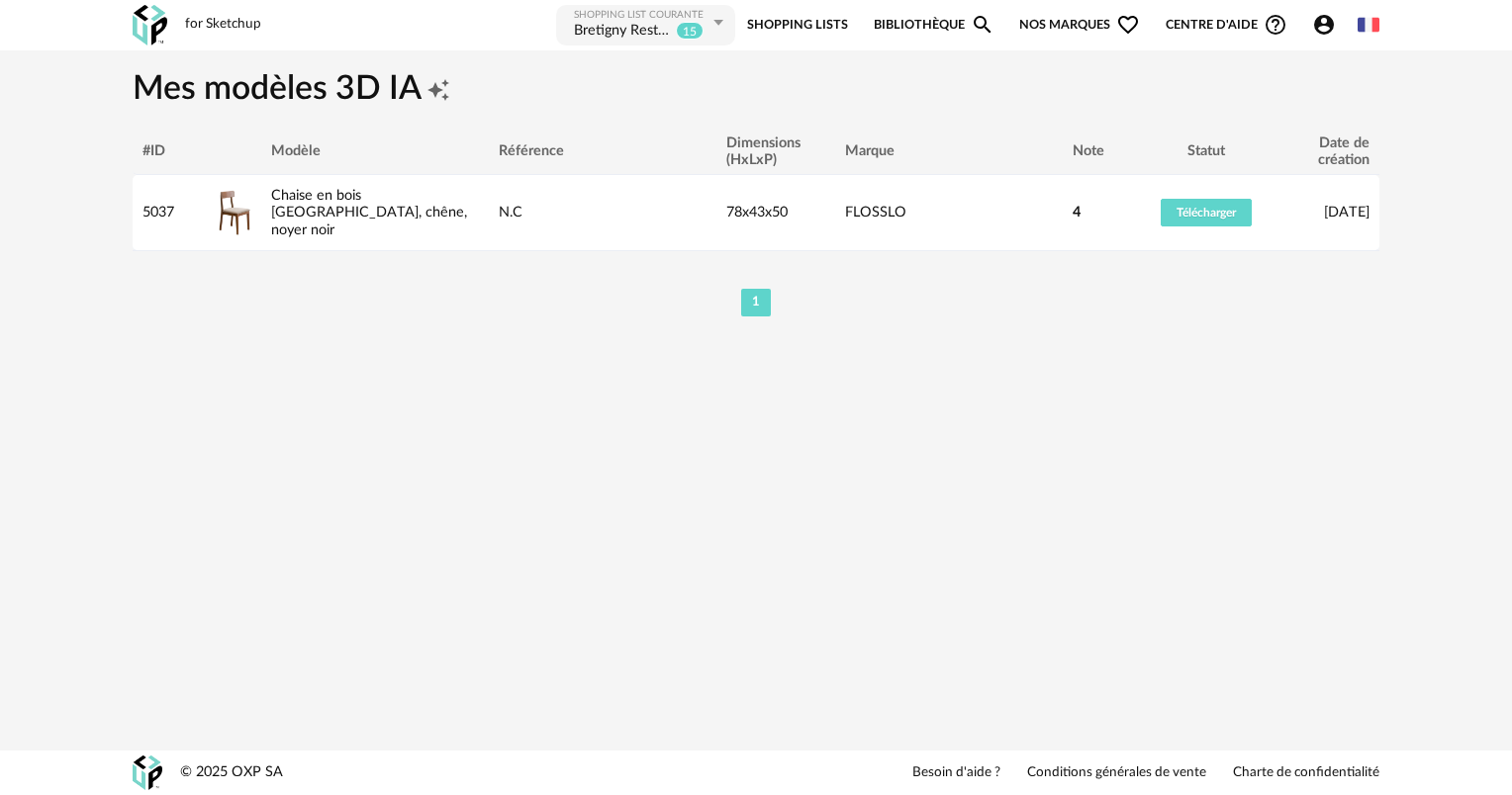
click at [761, 296] on li "1" at bounding box center [756, 303] width 30 height 28
click at [752, 289] on li "1" at bounding box center [756, 303] width 30 height 28
drag, startPoint x: 752, startPoint y: 289, endPoint x: 743, endPoint y: 283, distance: 10.8
click at [745, 289] on li "1" at bounding box center [756, 303] width 30 height 28
click at [742, 287] on div "1" at bounding box center [756, 303] width 1247 height 32
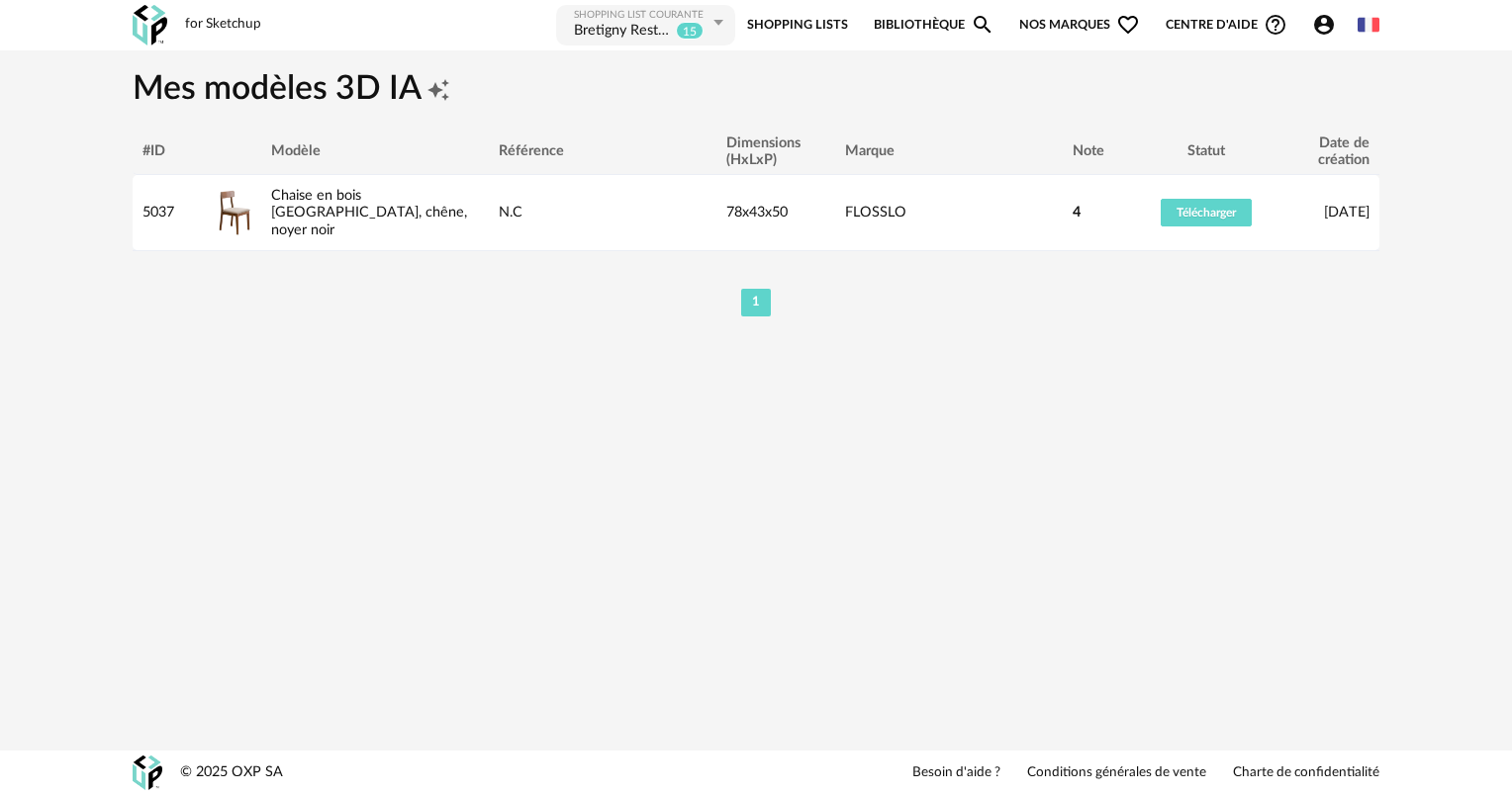
drag, startPoint x: 739, startPoint y: 316, endPoint x: 810, endPoint y: 380, distance: 95.6
click at [741, 314] on div "#ID Modèle Référence Dimensions (HxLxP) Marque Note Statut Date de création 503…" at bounding box center [756, 232] width 1266 height 207
click at [1001, 423] on div "**********" at bounding box center [756, 397] width 1512 height 795
click at [1315, 28] on icon "Account Circle icon" at bounding box center [1324, 25] width 20 height 20
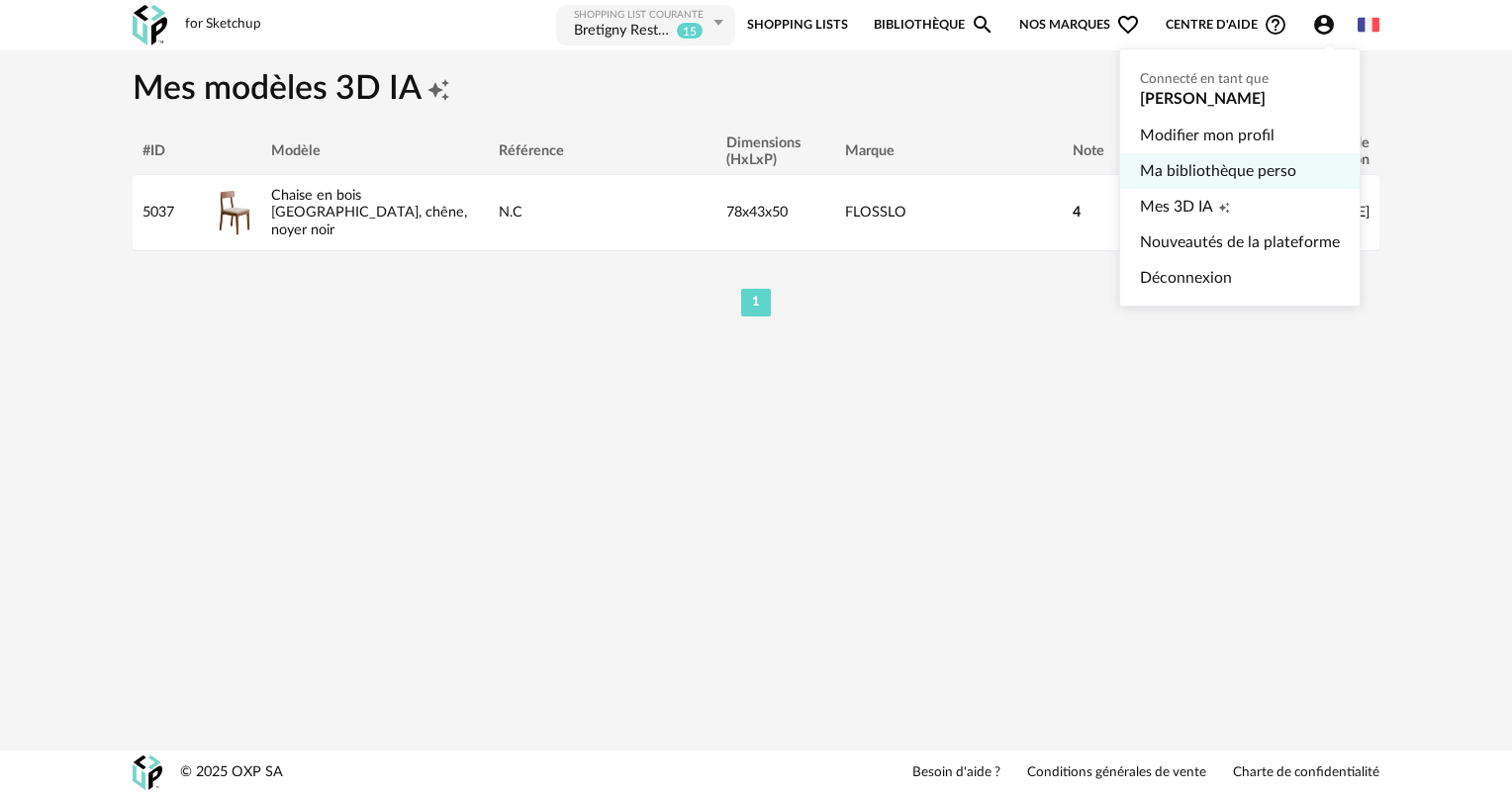
click at [1208, 165] on link "Ma bibliothèque perso" at bounding box center [1240, 172] width 200 height 36
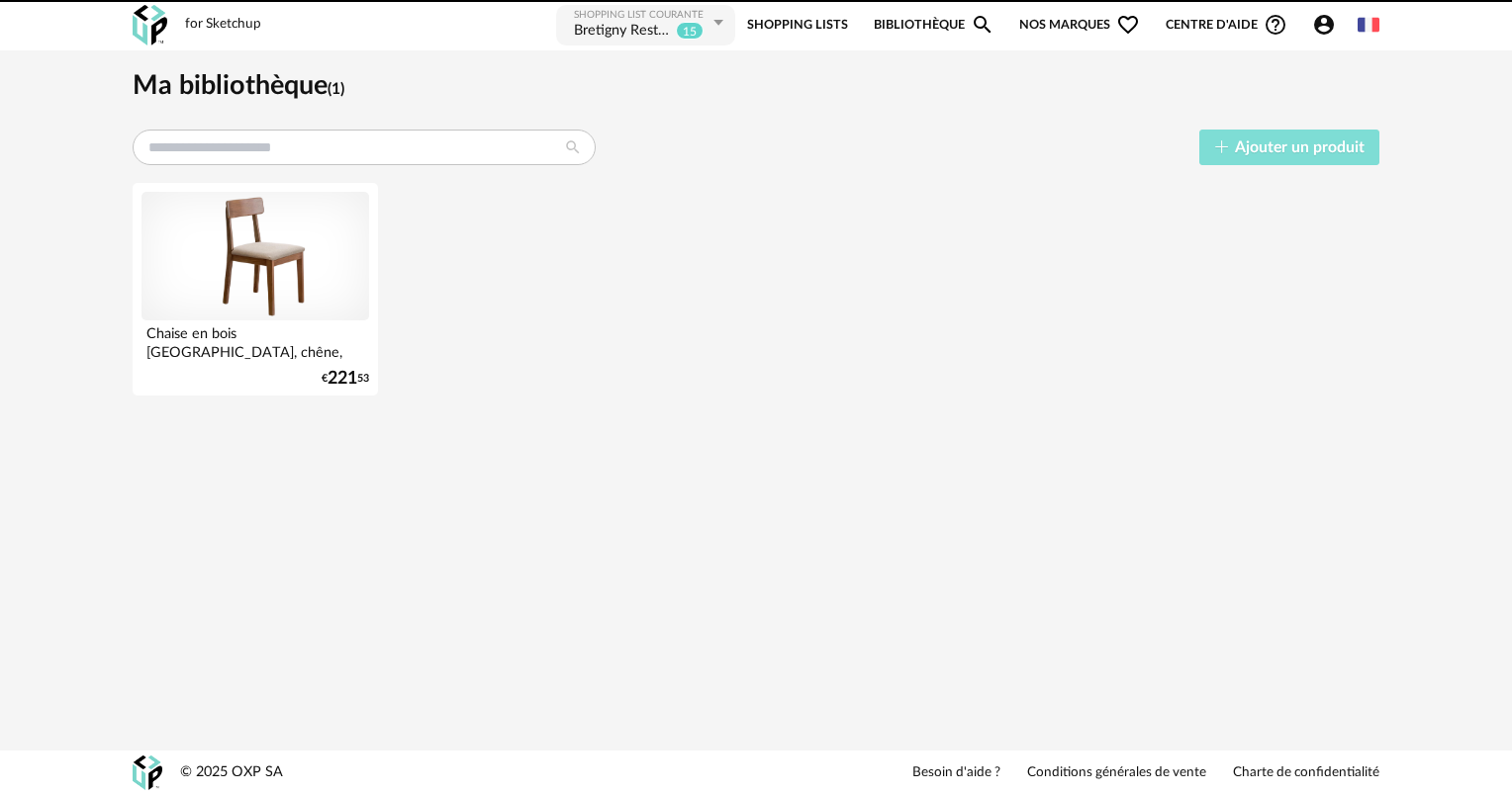
click at [1233, 143] on button "Ajouter un produit" at bounding box center [1289, 148] width 180 height 37
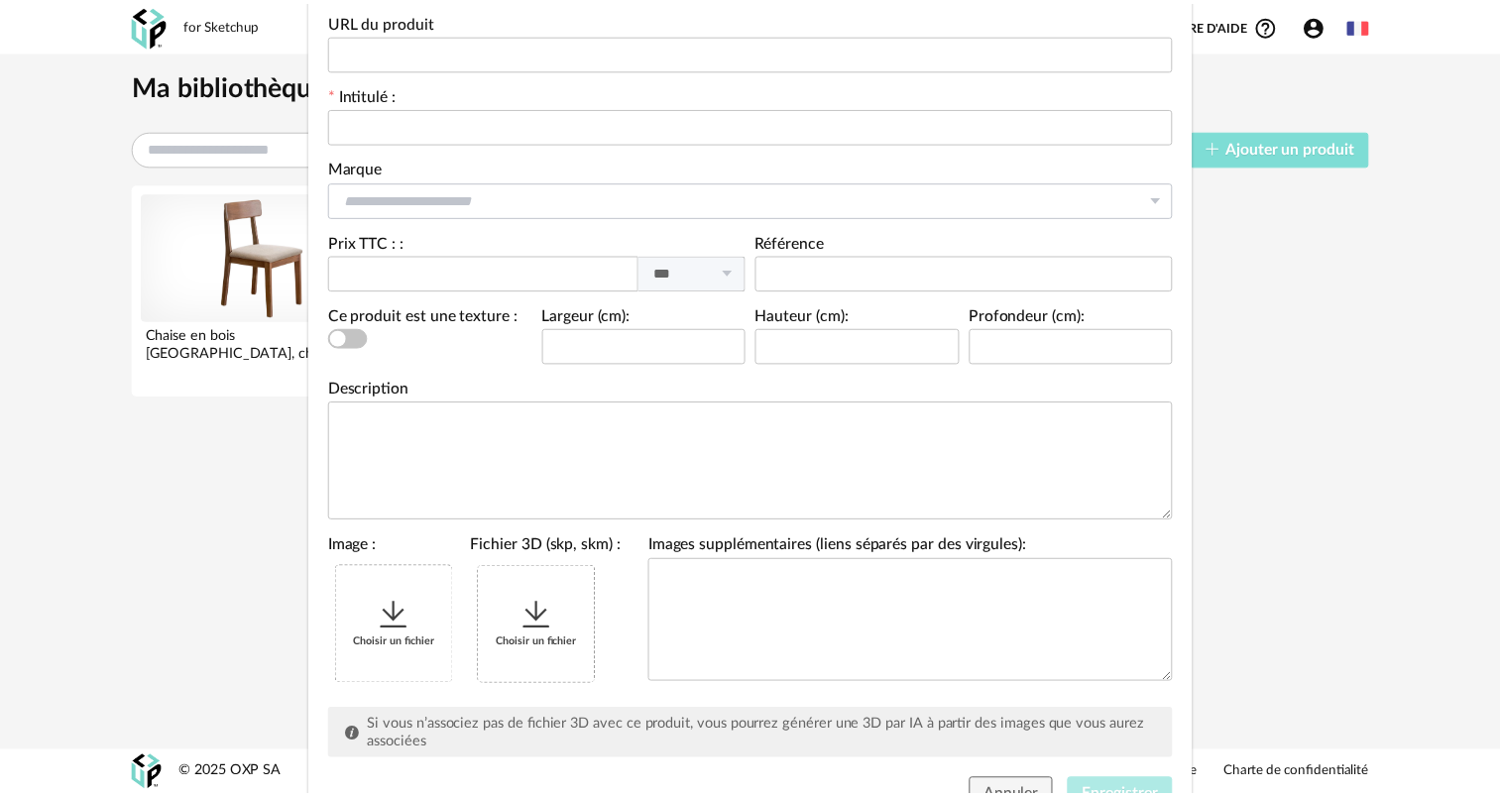
scroll to position [256, 0]
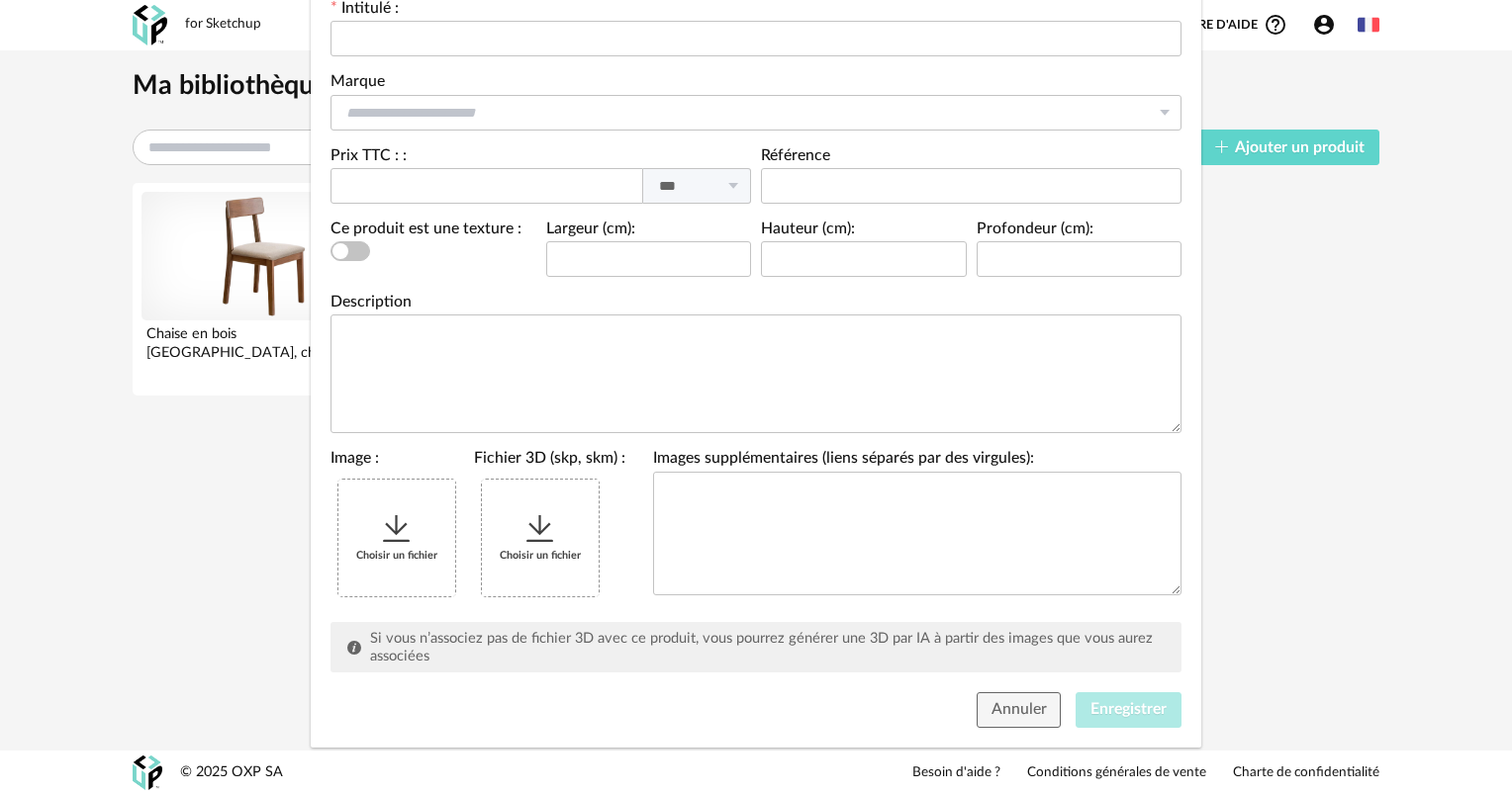
click at [404, 524] on icon "Ajouter une référence" at bounding box center [397, 530] width 36 height 36
click at [150, 258] on div "Ajouter une référence URL du produit Intitulé : Marque Atelier de la nuagerie &…" at bounding box center [756, 397] width 1512 height 795
click at [233, 269] on div "Ajouter une référence URL du produit Intitulé : Marque Atelier de la nuagerie &…" at bounding box center [756, 397] width 1512 height 795
click at [1022, 724] on button "Annuler" at bounding box center [1019, 710] width 85 height 36
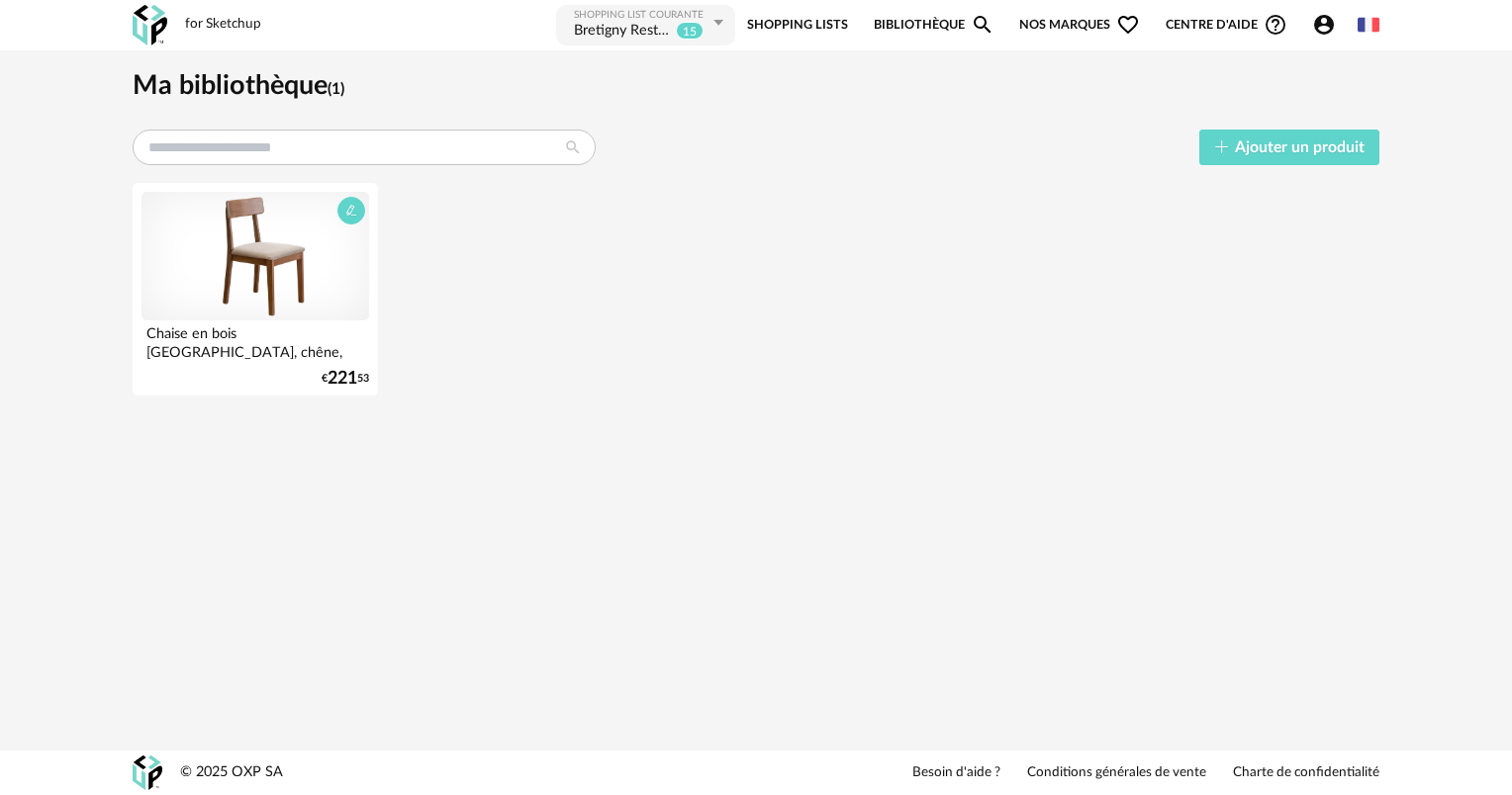
click at [352, 251] on div at bounding box center [255, 255] width 228 height 129
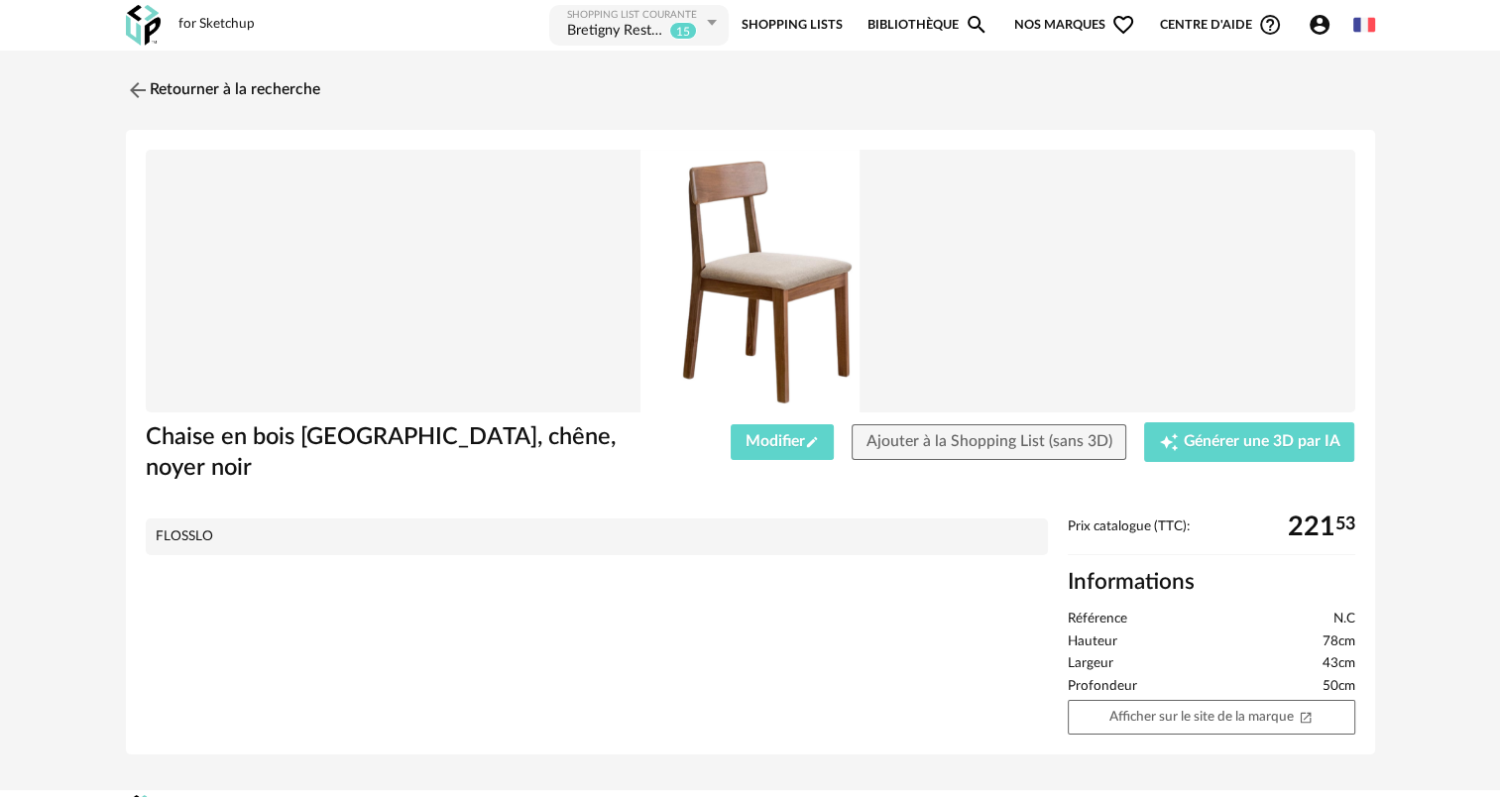
click at [706, 218] on img at bounding box center [751, 281] width 1210 height 263
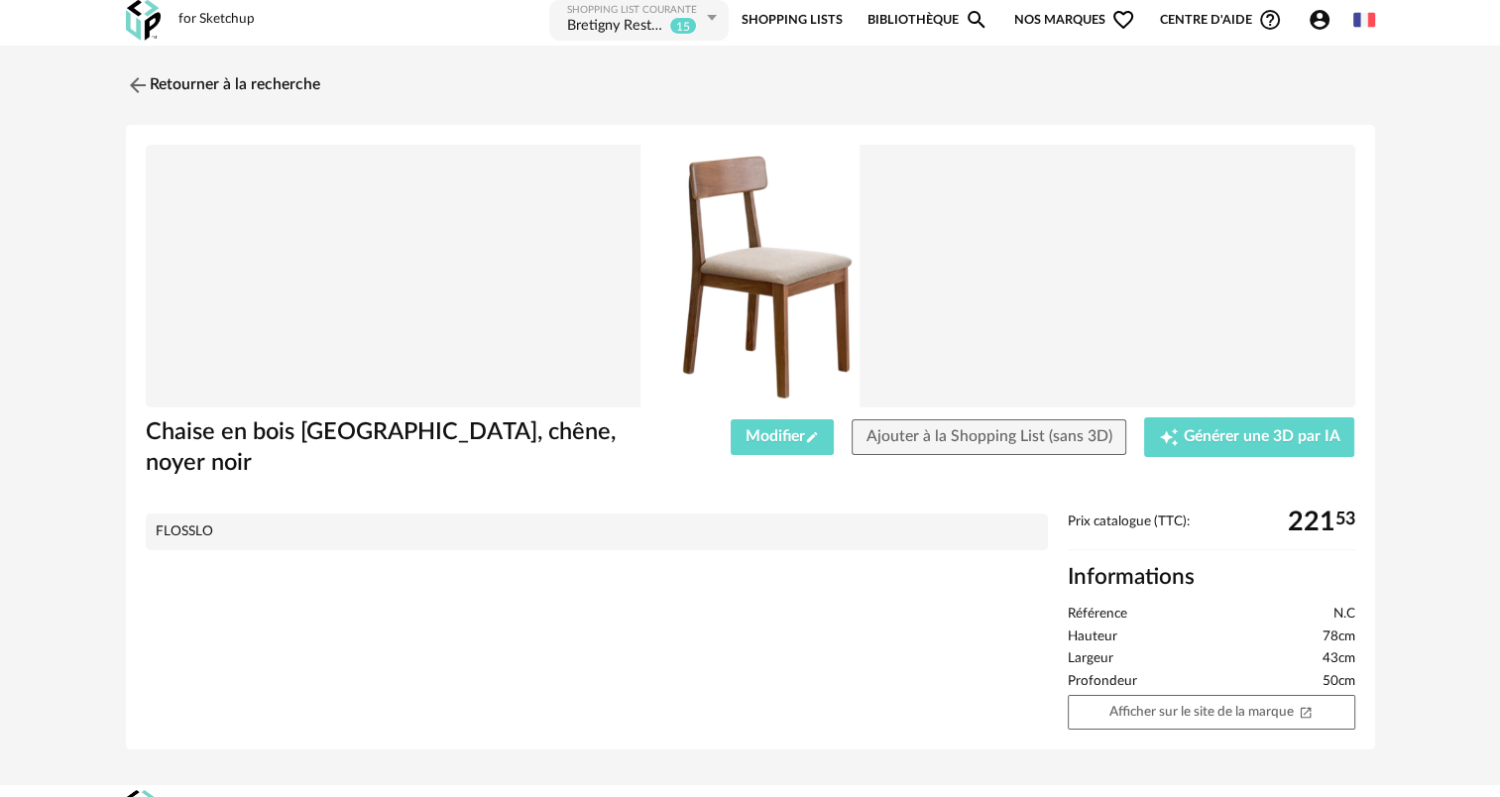
scroll to position [6, 0]
